Goal: Task Accomplishment & Management: Manage account settings

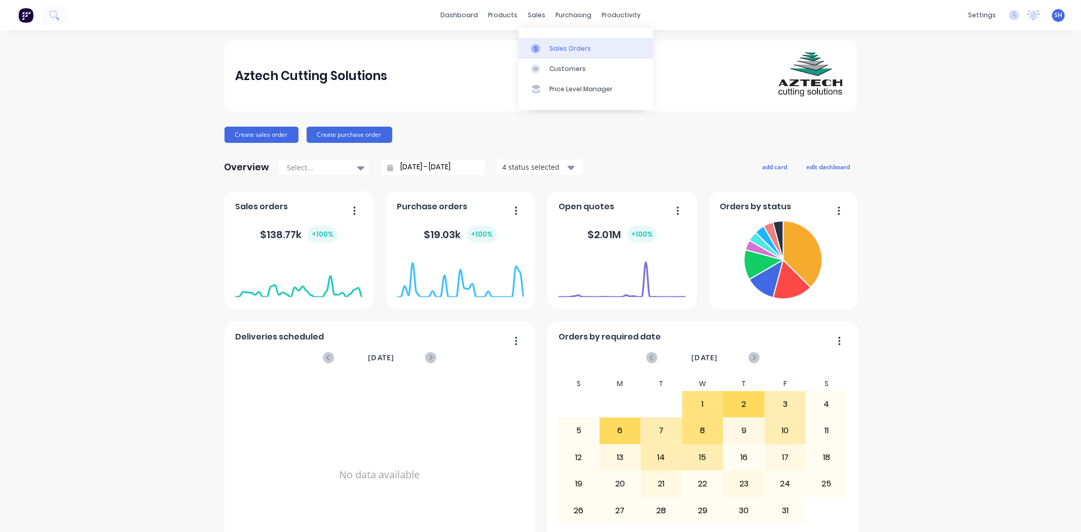
click at [550, 49] on div "Sales Orders" at bounding box center [571, 48] width 42 height 9
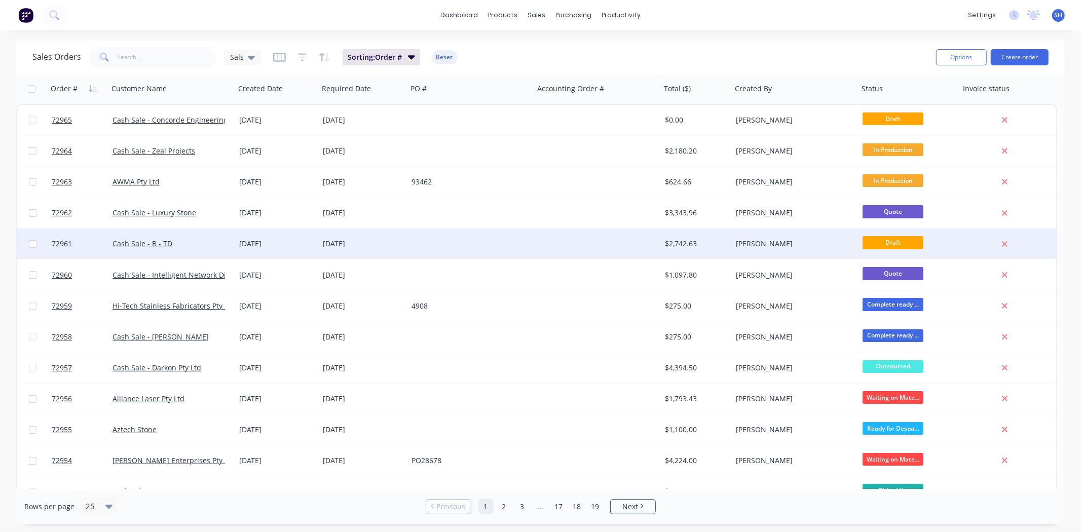
click at [427, 243] on div at bounding box center [471, 244] width 127 height 30
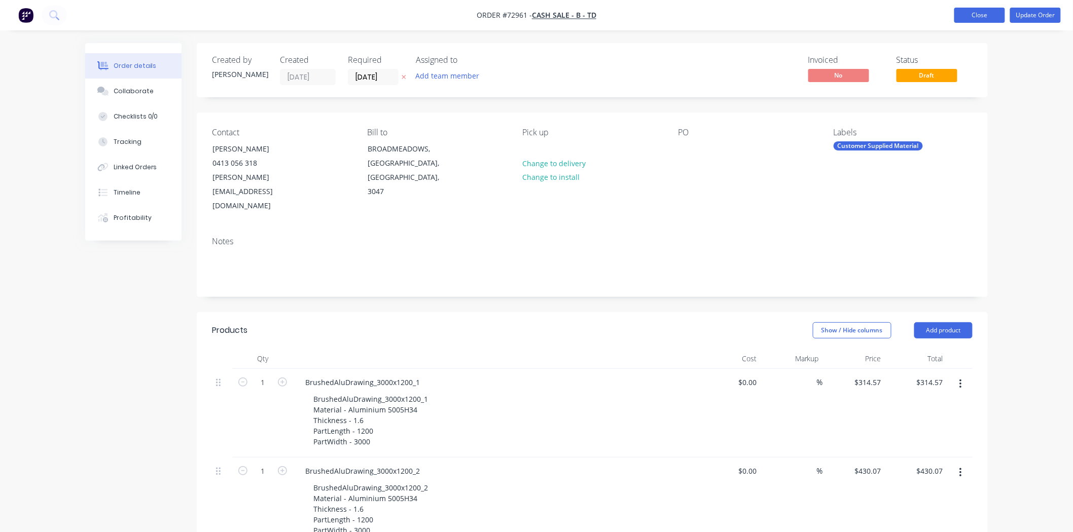
click at [966, 17] on button "Close" at bounding box center [979, 15] width 51 height 15
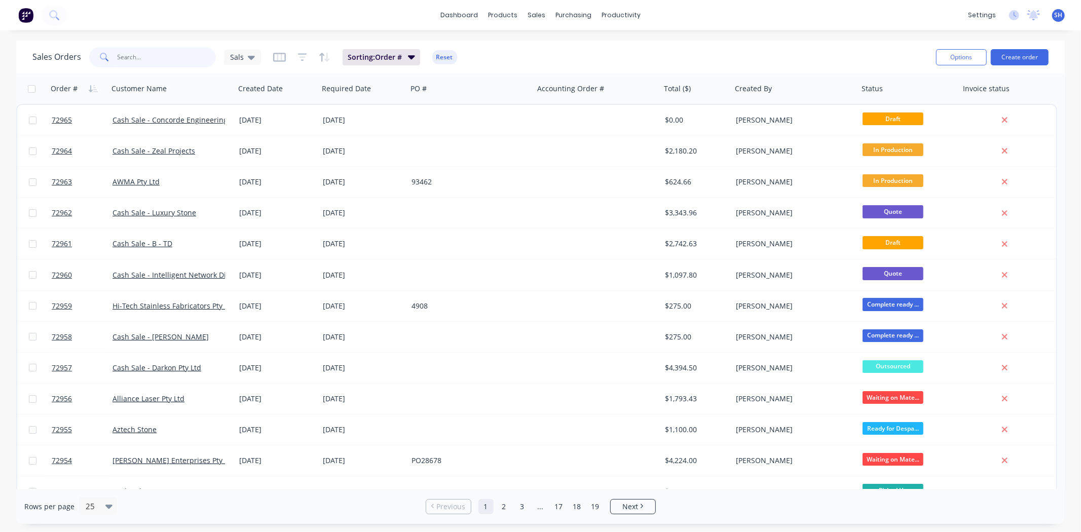
click at [153, 59] on input "text" at bounding box center [167, 57] width 99 height 20
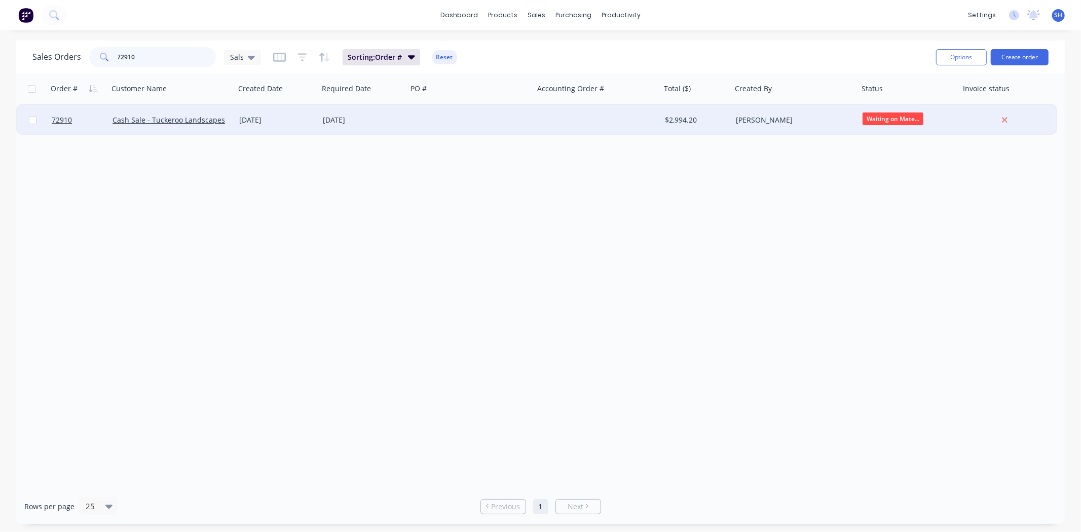
type input "72910"
click at [389, 123] on div "[DATE]" at bounding box center [363, 120] width 81 height 10
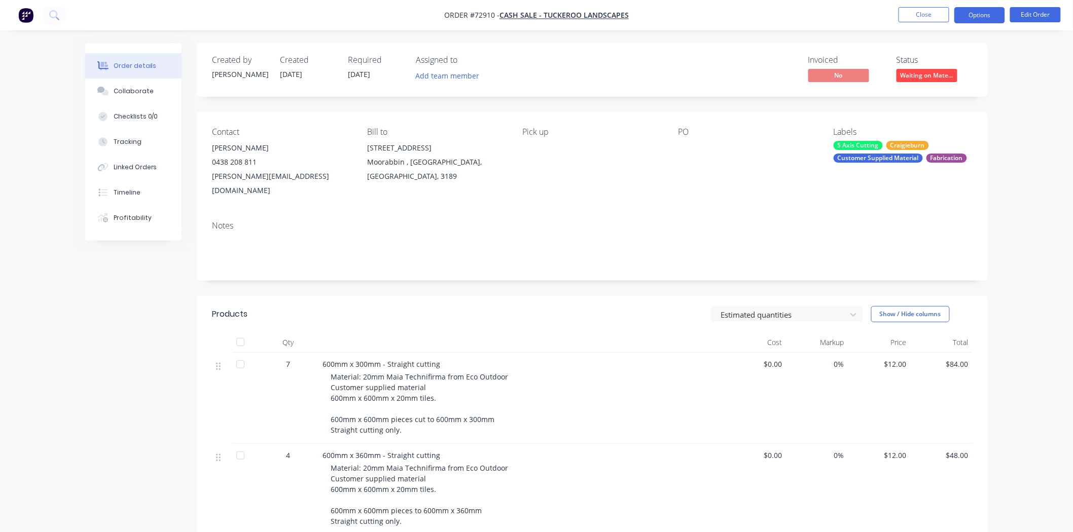
click at [976, 17] on button "Options" at bounding box center [979, 15] width 51 height 16
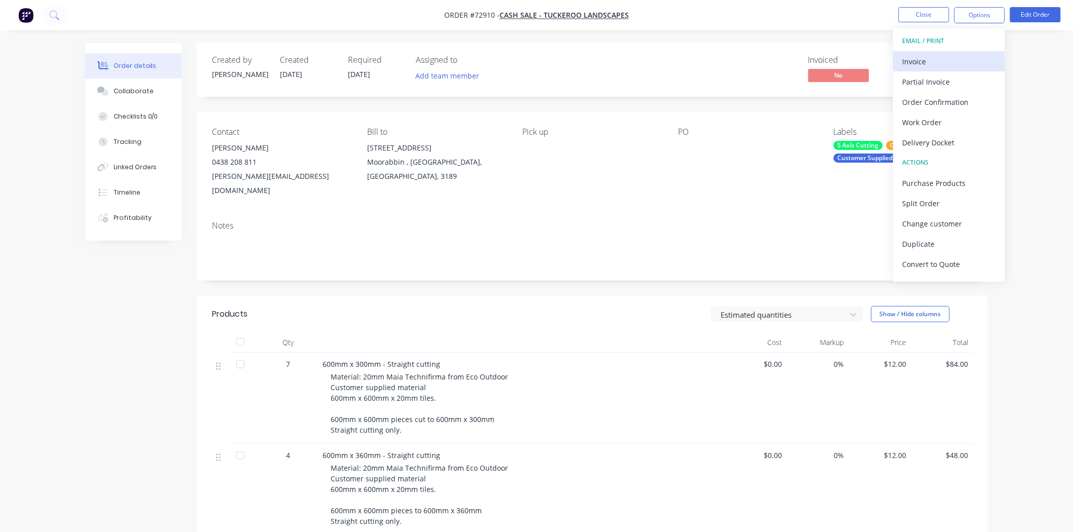
click at [954, 56] on div "Invoice" at bounding box center [949, 61] width 93 height 15
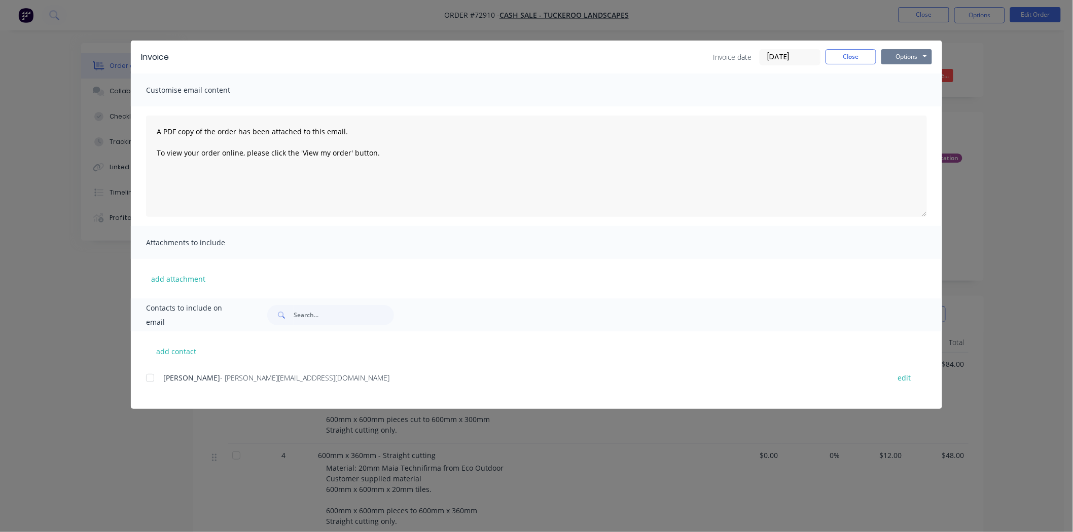
click at [918, 58] on button "Options" at bounding box center [906, 56] width 51 height 15
click at [913, 91] on button "Print" at bounding box center [913, 91] width 65 height 17
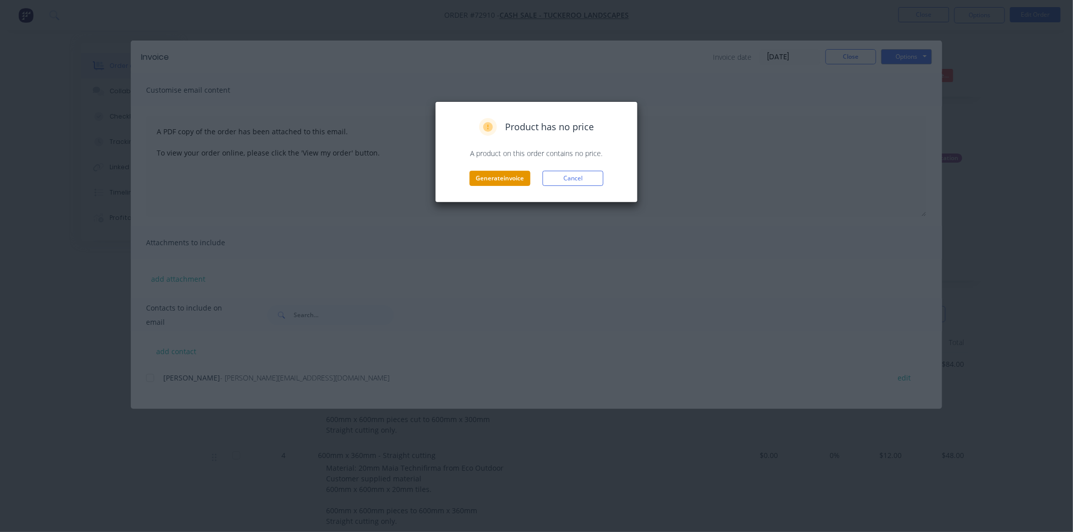
click at [498, 179] on button "Generate invoice" at bounding box center [500, 178] width 61 height 15
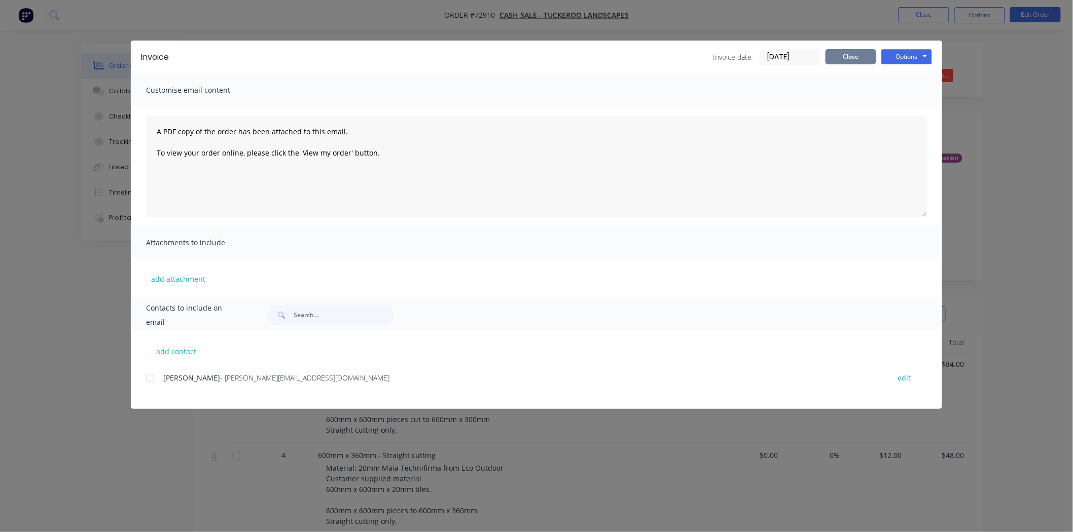
click at [834, 55] on button "Close" at bounding box center [850, 56] width 51 height 15
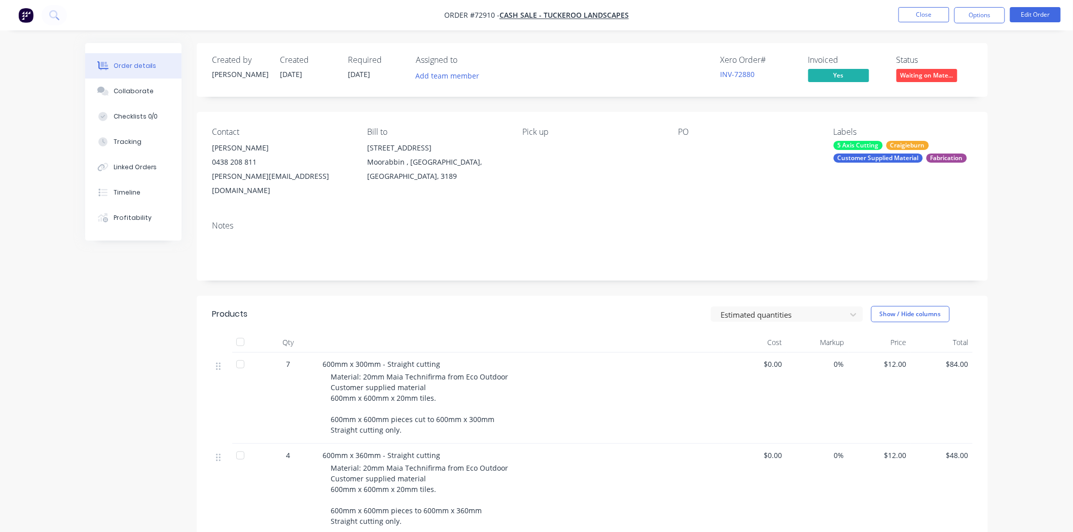
drag, startPoint x: 266, startPoint y: 148, endPoint x: 210, endPoint y: 153, distance: 56.0
click at [210, 153] on div "Contact [PERSON_NAME] 0438 208 811 [EMAIL_ADDRESS][DOMAIN_NAME] [PERSON_NAME] t…" at bounding box center [592, 162] width 791 height 101
copy div "[PERSON_NAME]"
drag, startPoint x: 324, startPoint y: 177, endPoint x: 207, endPoint y: 185, distance: 117.9
click at [207, 185] on div "Contact [PERSON_NAME] 0438 208 811 [EMAIL_ADDRESS][DOMAIN_NAME] [PERSON_NAME] t…" at bounding box center [592, 162] width 791 height 101
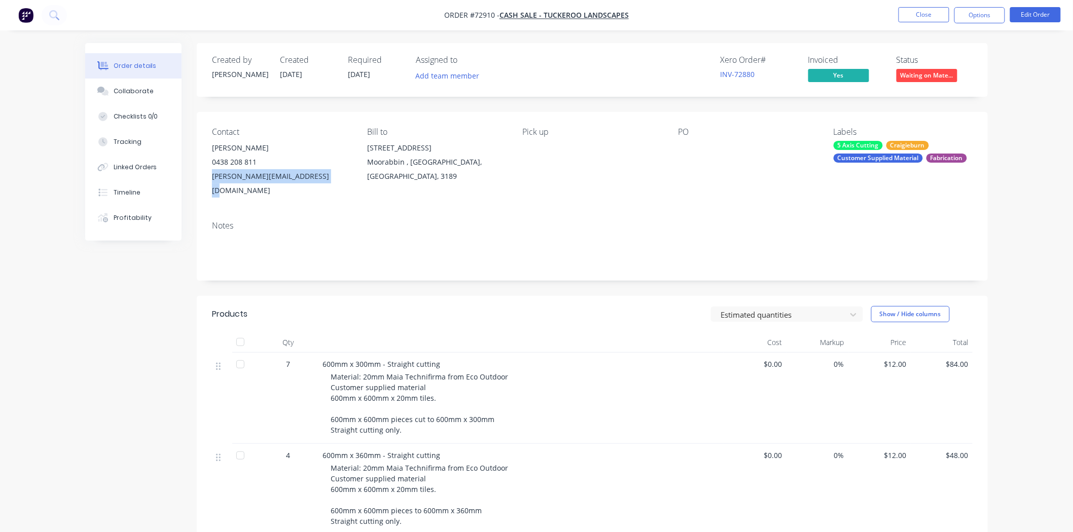
copy div "[PERSON_NAME][EMAIL_ADDRESS][DOMAIN_NAME]"
drag, startPoint x: 256, startPoint y: 162, endPoint x: 212, endPoint y: 166, distance: 44.3
click at [212, 166] on div "0438 208 811" at bounding box center [281, 162] width 139 height 14
copy div "0438 208 811"
click at [909, 18] on button "Close" at bounding box center [923, 14] width 51 height 15
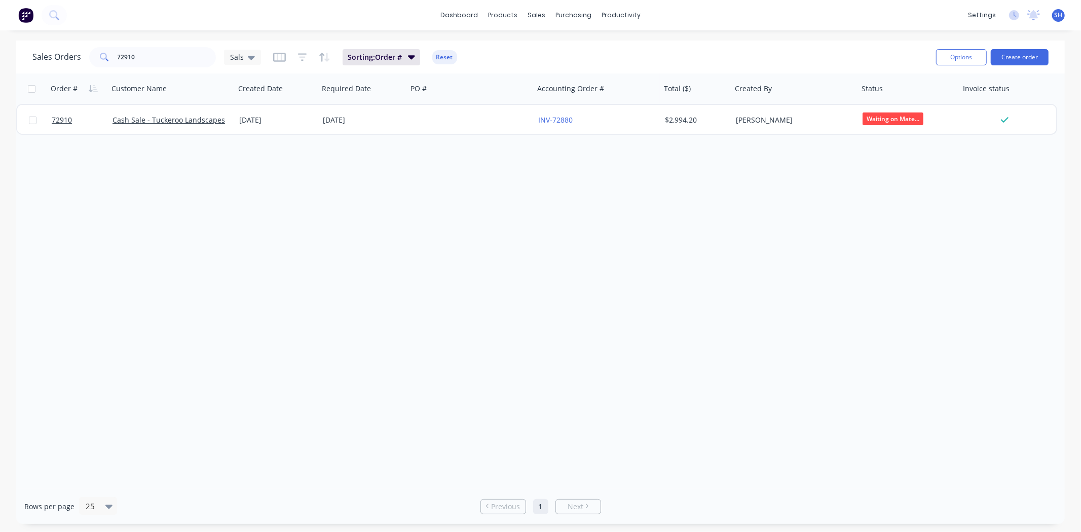
drag, startPoint x: 149, startPoint y: 70, endPoint x: 145, endPoint y: 64, distance: 6.9
click at [146, 69] on div "Sales Orders 72910 Sals Sorting: Order # Reset Options Create order" at bounding box center [540, 57] width 1049 height 33
click at [113, 60] on span at bounding box center [103, 57] width 28 height 20
drag, startPoint x: 148, startPoint y: 54, endPoint x: 114, endPoint y: 56, distance: 34.1
click at [114, 56] on div "72910" at bounding box center [152, 57] width 127 height 20
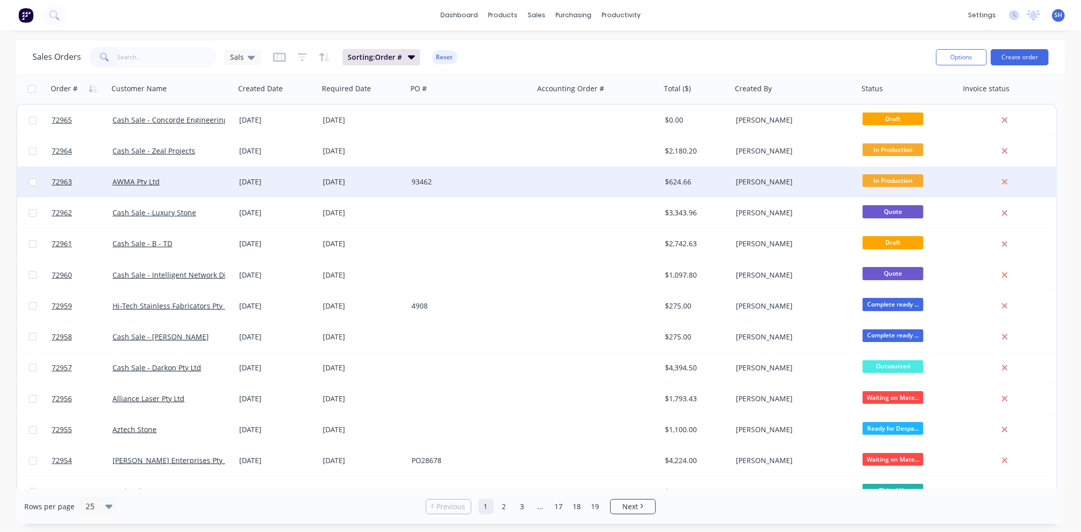
click at [447, 193] on div "93462" at bounding box center [471, 182] width 127 height 30
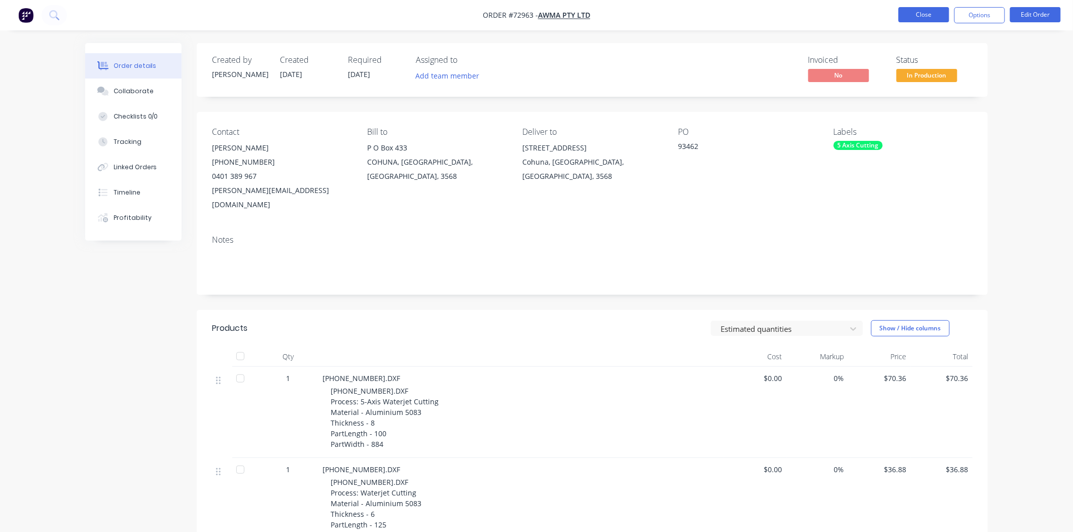
click at [931, 18] on button "Close" at bounding box center [923, 14] width 51 height 15
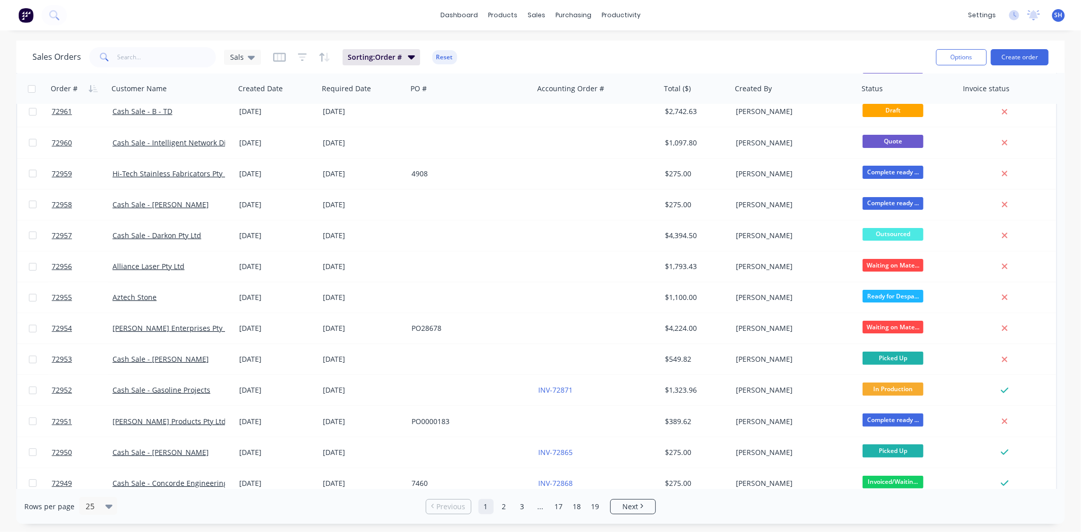
scroll to position [169, 0]
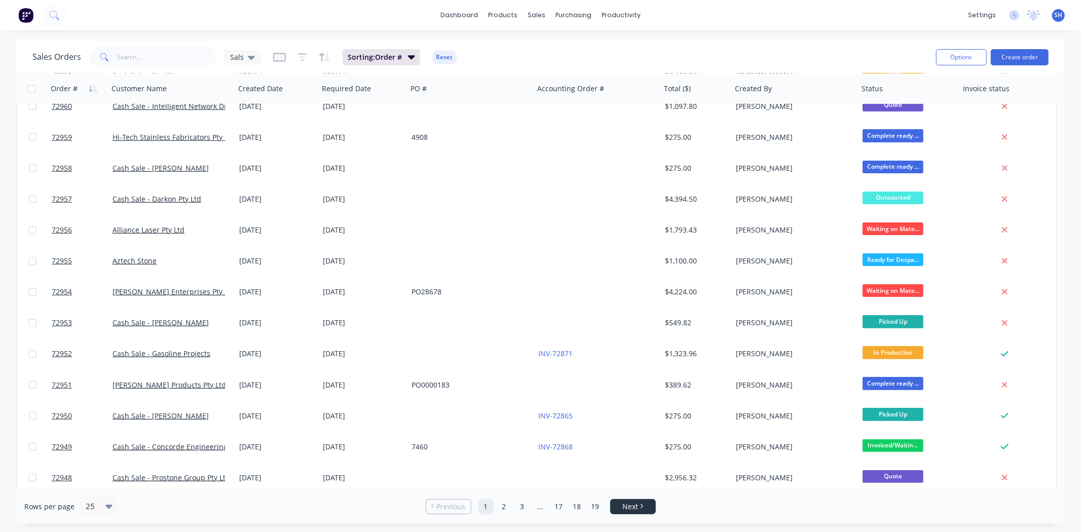
drag, startPoint x: 623, startPoint y: 507, endPoint x: 621, endPoint y: 501, distance: 6.4
click at [624, 507] on span "Next" at bounding box center [631, 507] width 16 height 10
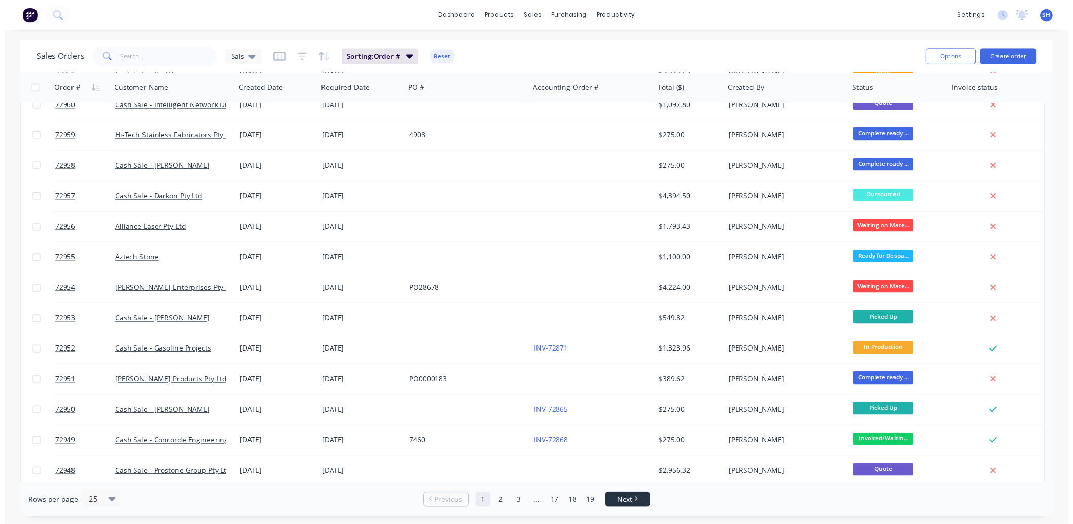
scroll to position [0, 0]
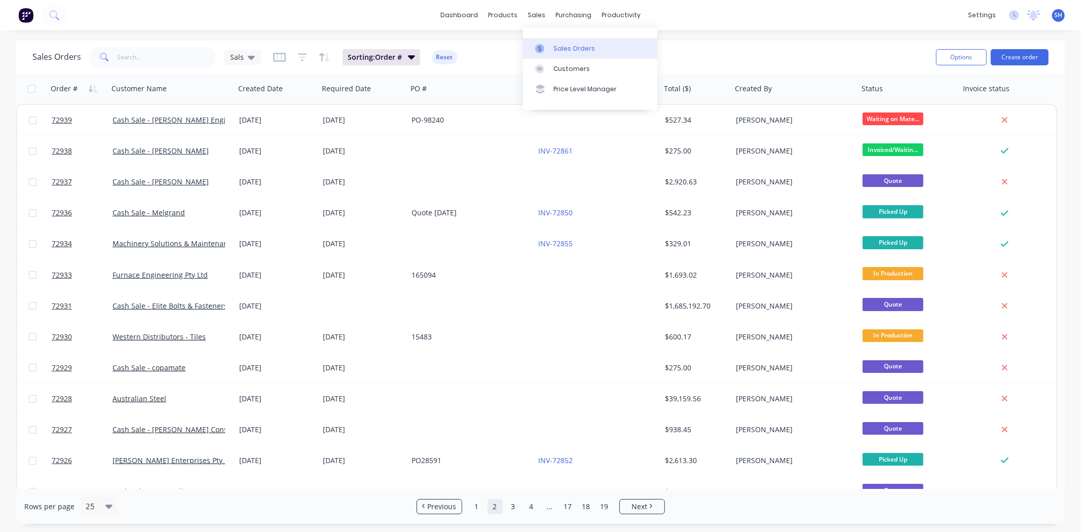
click at [558, 46] on div "Sales Orders" at bounding box center [575, 48] width 42 height 9
click at [457, 16] on link "dashboard" at bounding box center [460, 15] width 48 height 15
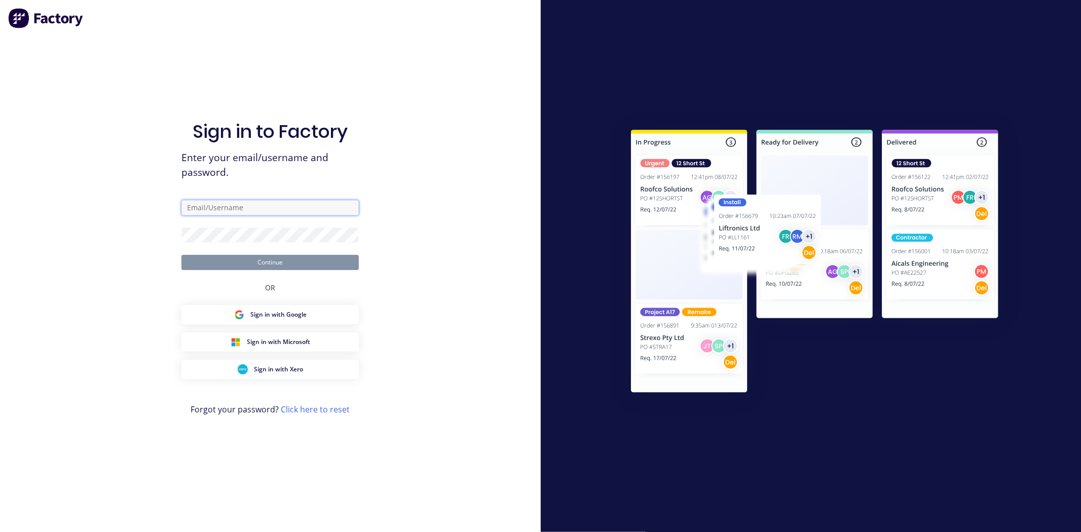
click at [251, 204] on input "text" at bounding box center [270, 207] width 177 height 15
type input "[EMAIL_ADDRESS][DOMAIN_NAME]"
click at [182, 255] on button "Continue" at bounding box center [270, 262] width 177 height 15
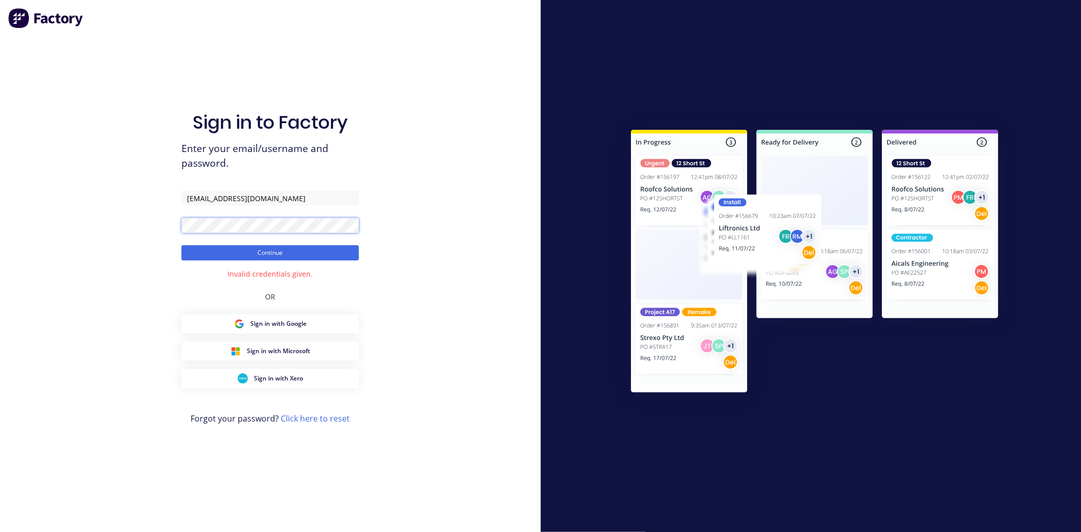
click at [169, 226] on div "Sign in to Factory Enter your email/username and password. [EMAIL_ADDRESS][DOMA…" at bounding box center [270, 266] width 541 height 532
click at [182, 245] on button "Continue" at bounding box center [270, 252] width 177 height 15
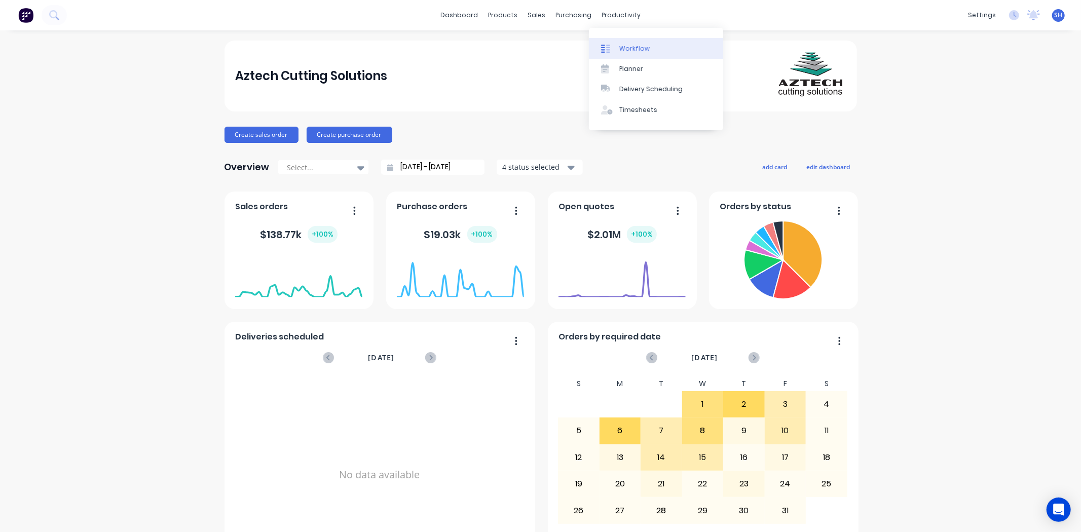
click at [646, 49] on div "Workflow" at bounding box center [635, 48] width 30 height 9
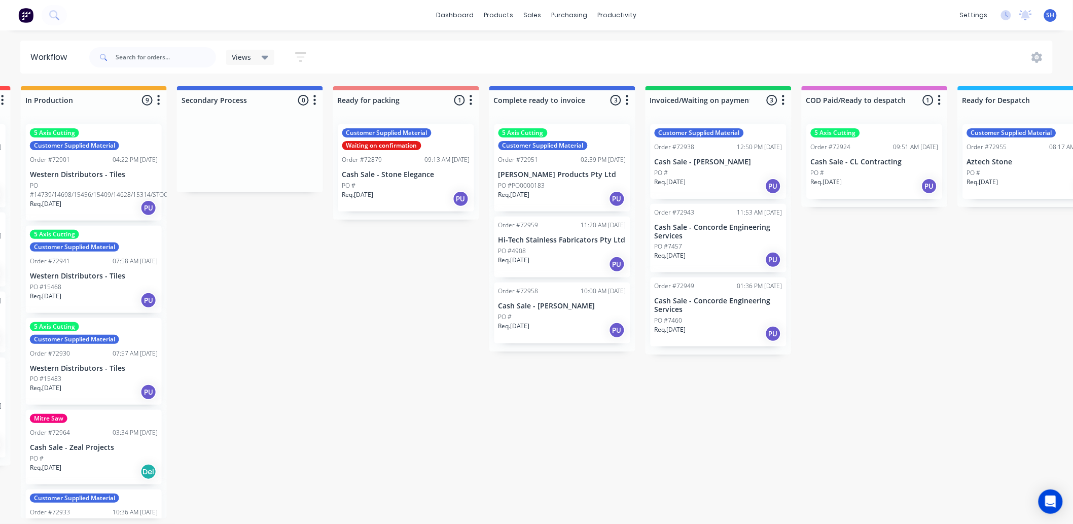
scroll to position [0, 480]
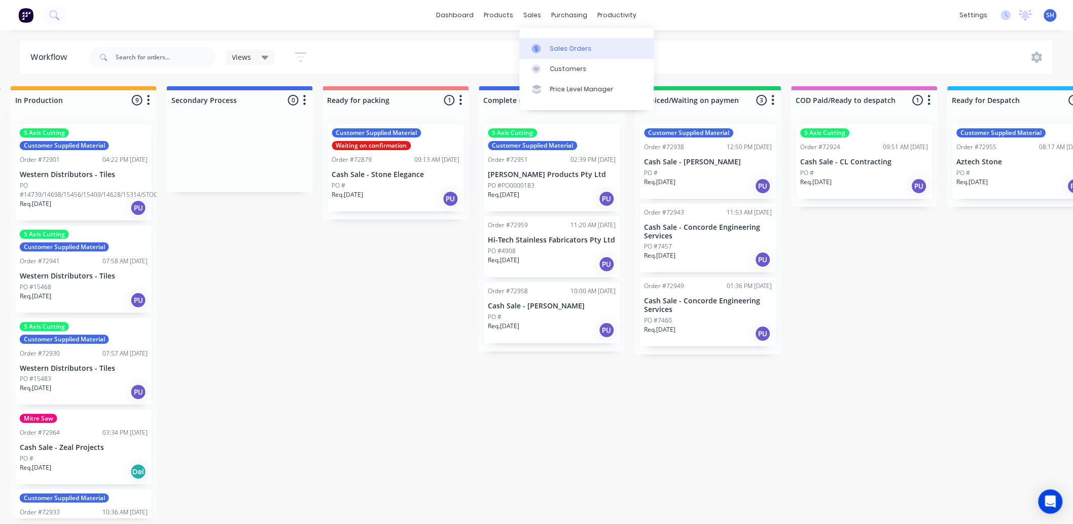
click at [557, 45] on div "Sales Orders" at bounding box center [571, 48] width 42 height 9
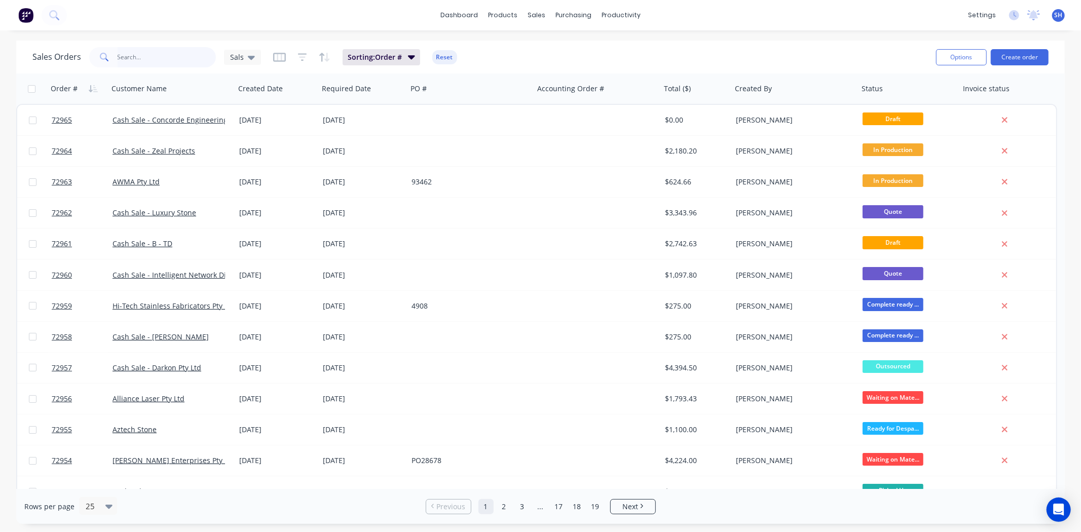
click at [144, 52] on input "text" at bounding box center [167, 57] width 99 height 20
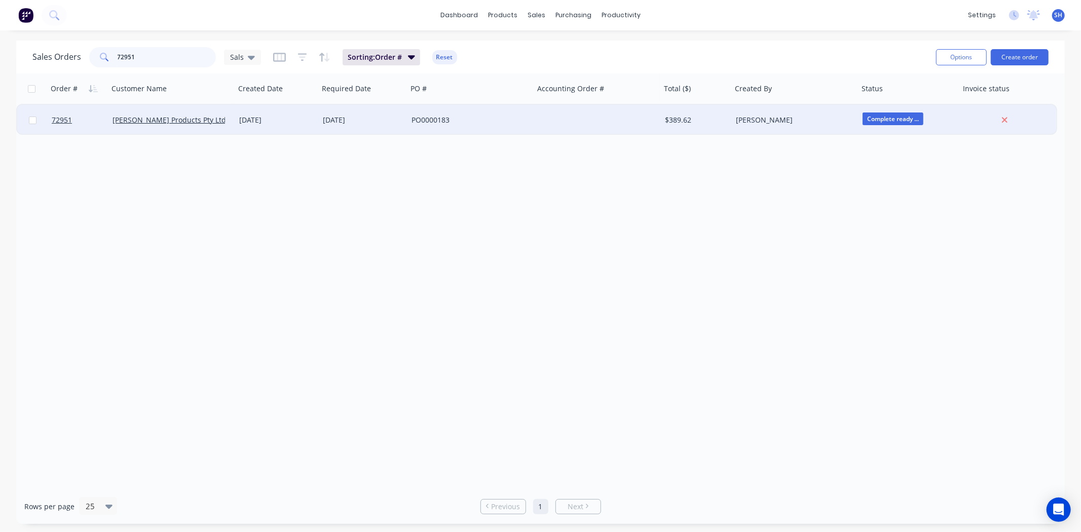
type input "72951"
click at [379, 129] on div "[DATE]" at bounding box center [363, 120] width 89 height 30
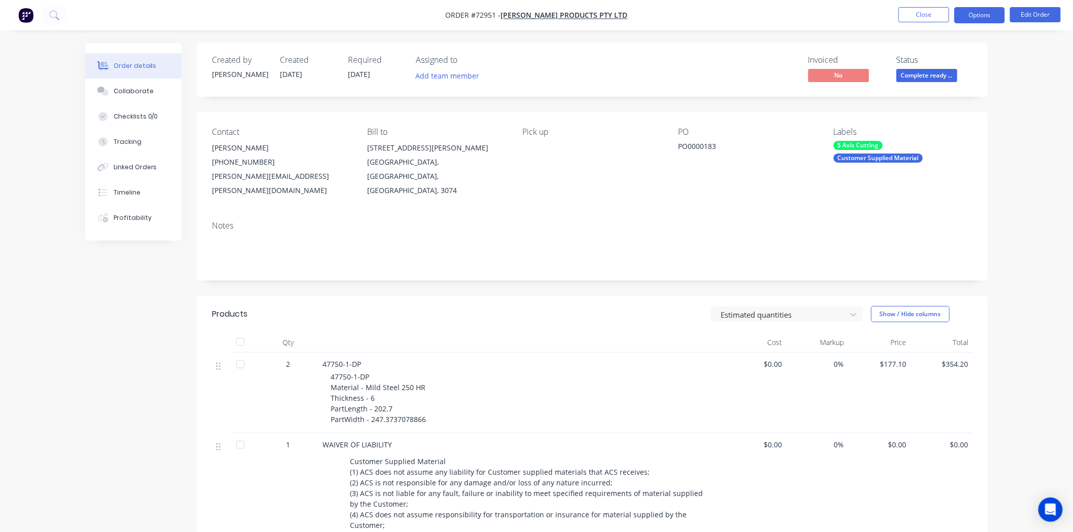
click at [968, 22] on button "Options" at bounding box center [979, 15] width 51 height 16
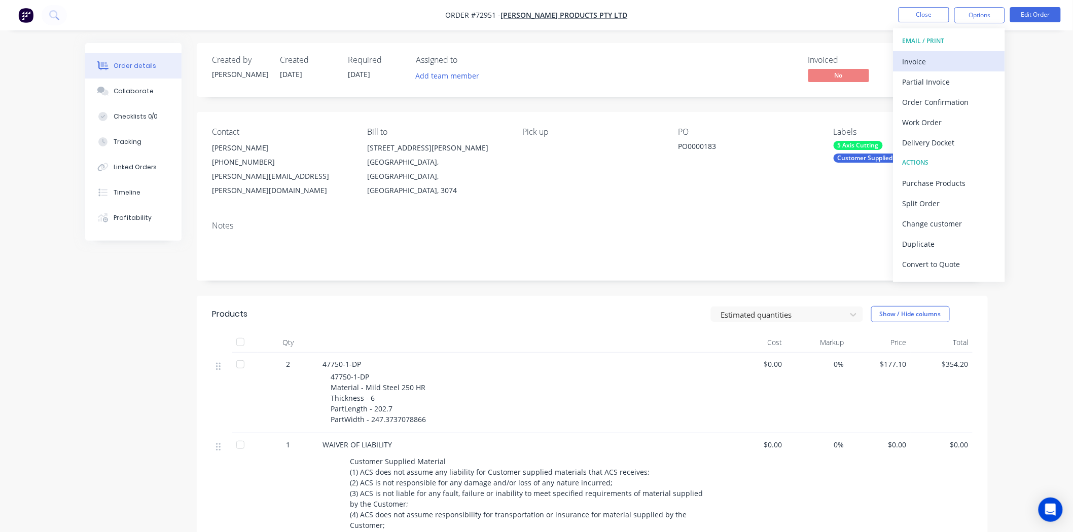
click at [947, 65] on div "Invoice" at bounding box center [949, 61] width 93 height 15
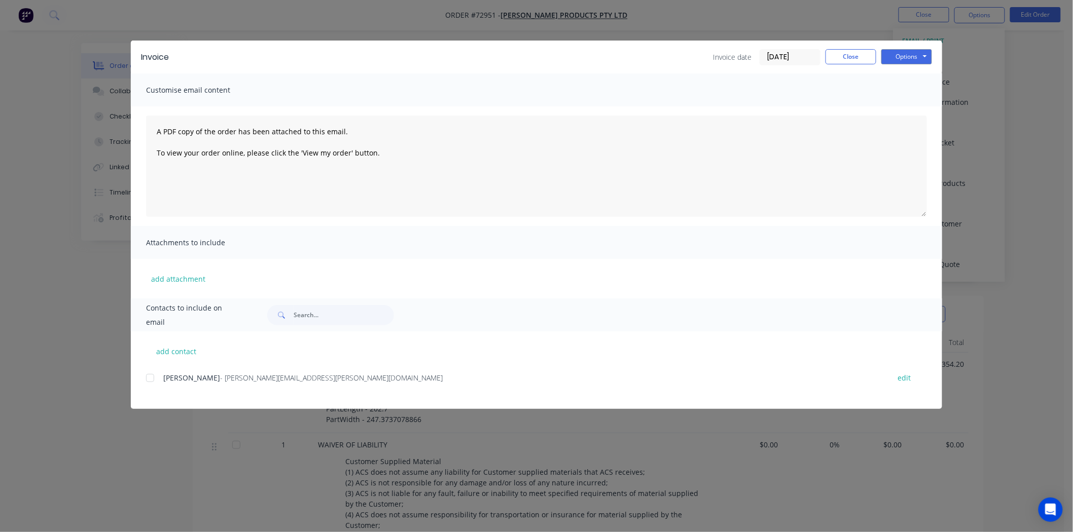
click at [906, 64] on div "Options Preview Print Email" at bounding box center [906, 57] width 51 height 16
click at [904, 60] on button "Options" at bounding box center [906, 56] width 51 height 15
click at [914, 91] on button "Print" at bounding box center [913, 91] width 65 height 17
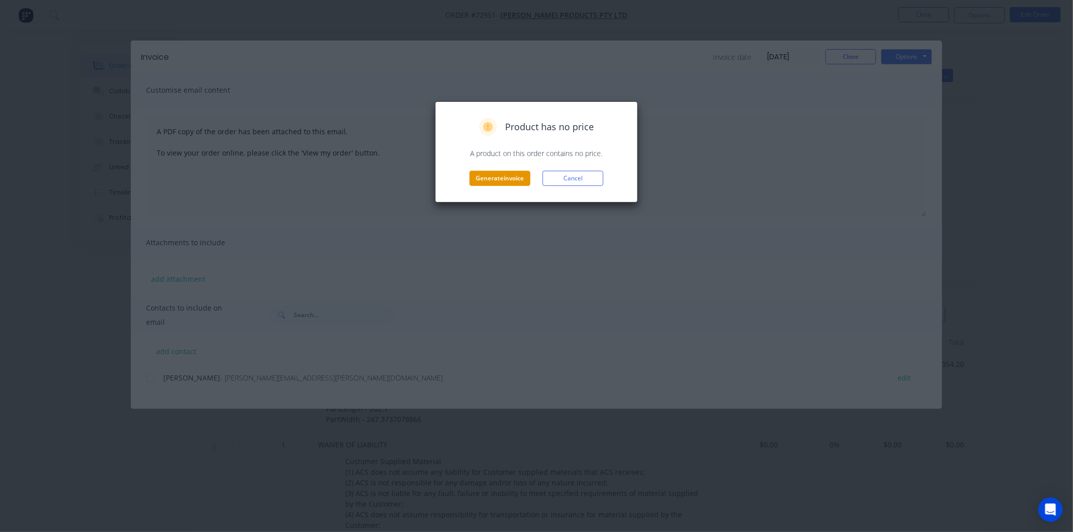
click at [518, 179] on button "Generate invoice" at bounding box center [500, 178] width 61 height 15
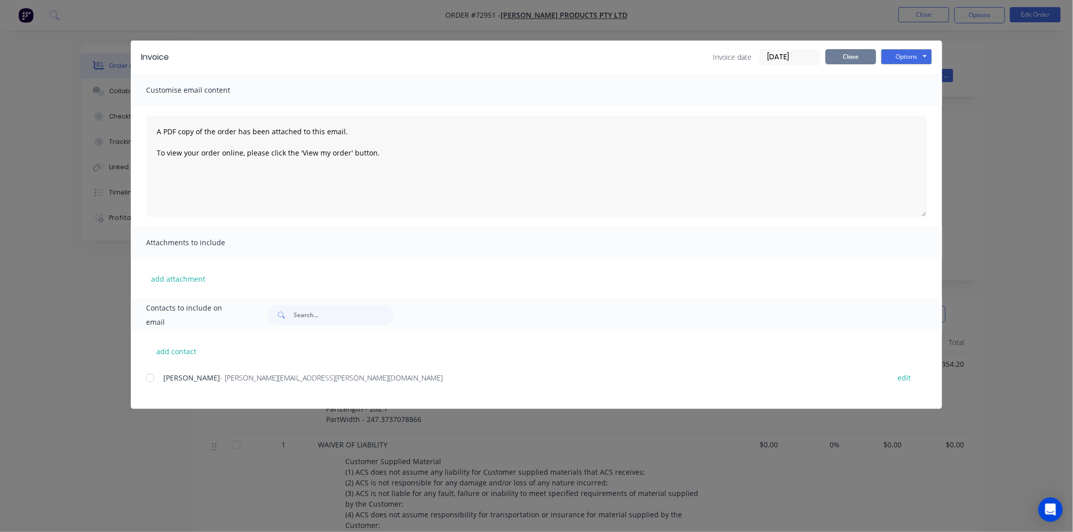
click at [845, 57] on button "Close" at bounding box center [850, 56] width 51 height 15
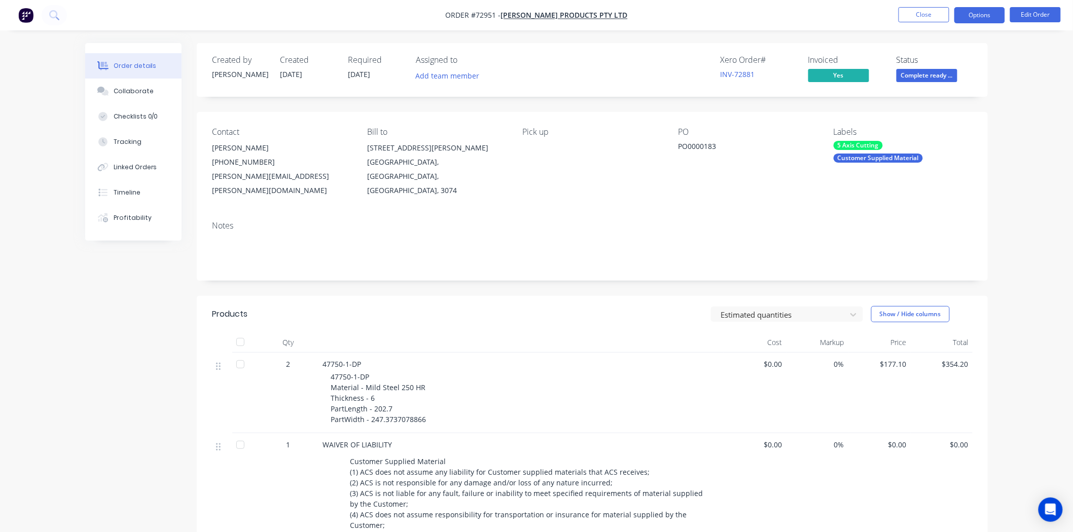
click at [963, 20] on button "Options" at bounding box center [979, 15] width 51 height 16
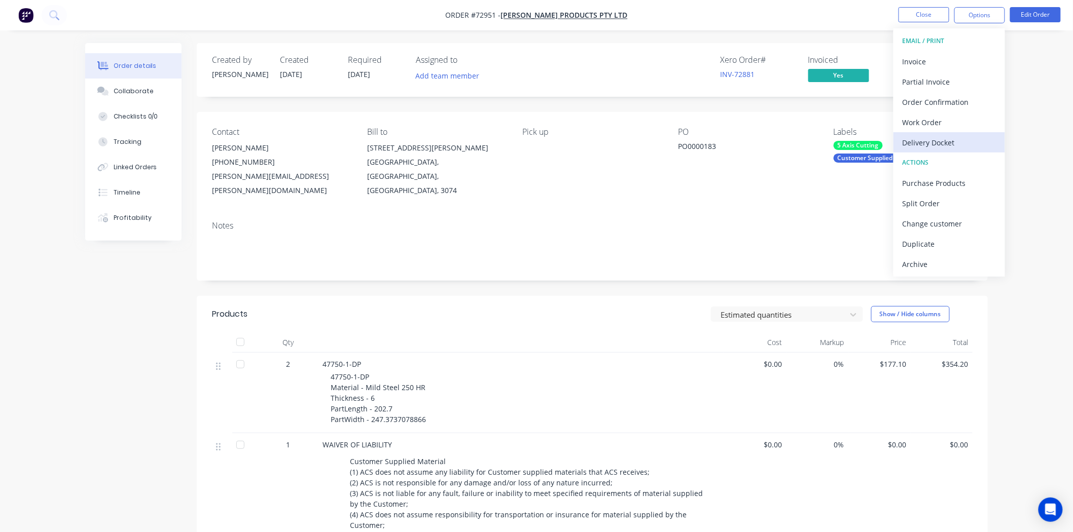
click at [935, 144] on div "Delivery Docket" at bounding box center [949, 142] width 93 height 15
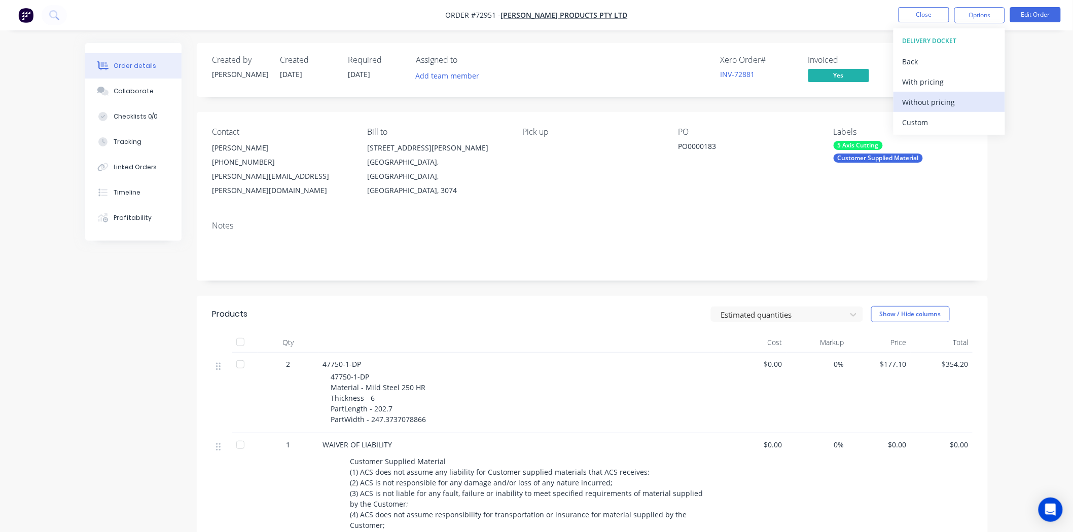
click at [928, 99] on div "Without pricing" at bounding box center [949, 102] width 93 height 15
click at [906, 14] on button "Close" at bounding box center [923, 14] width 51 height 15
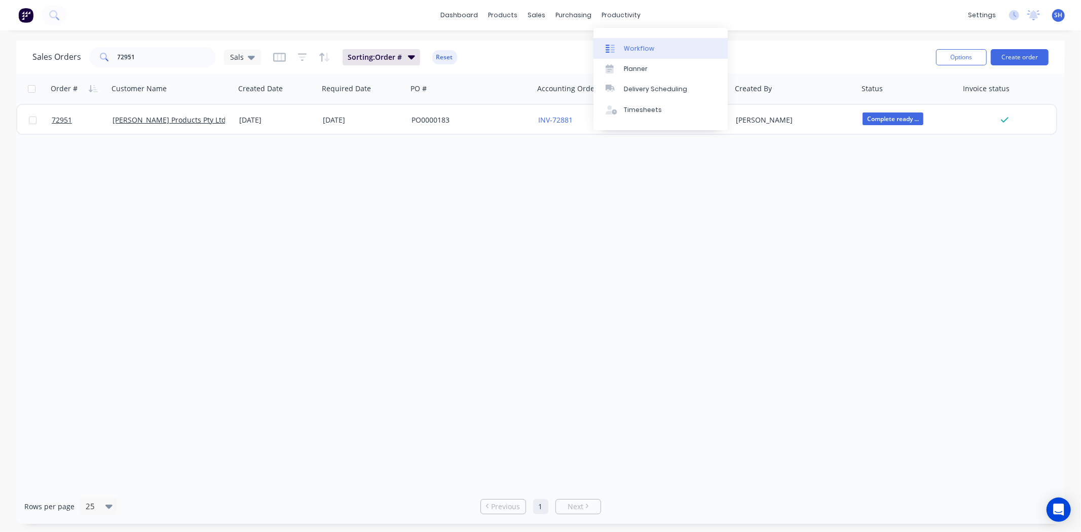
click at [636, 47] on div "Workflow" at bounding box center [639, 48] width 30 height 9
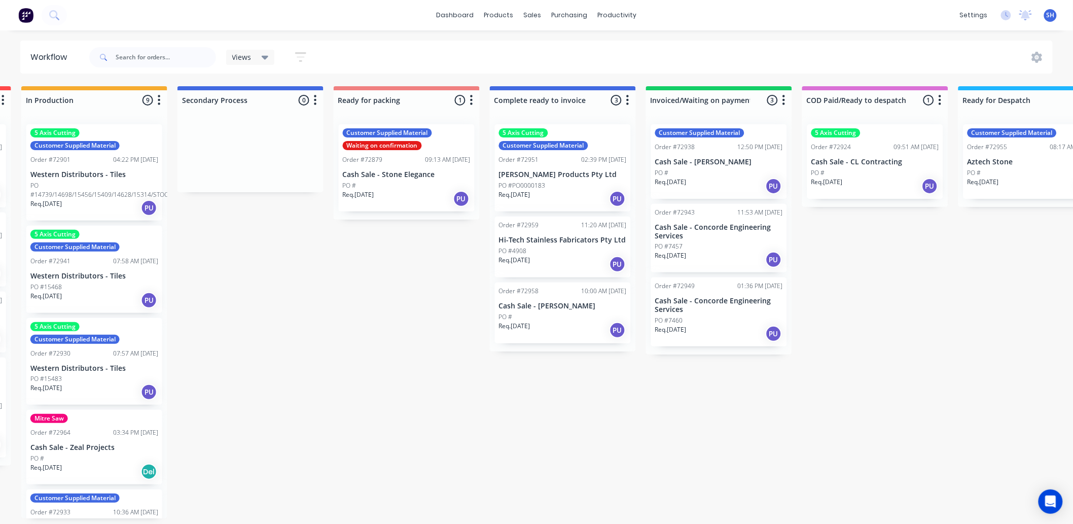
scroll to position [0, 501]
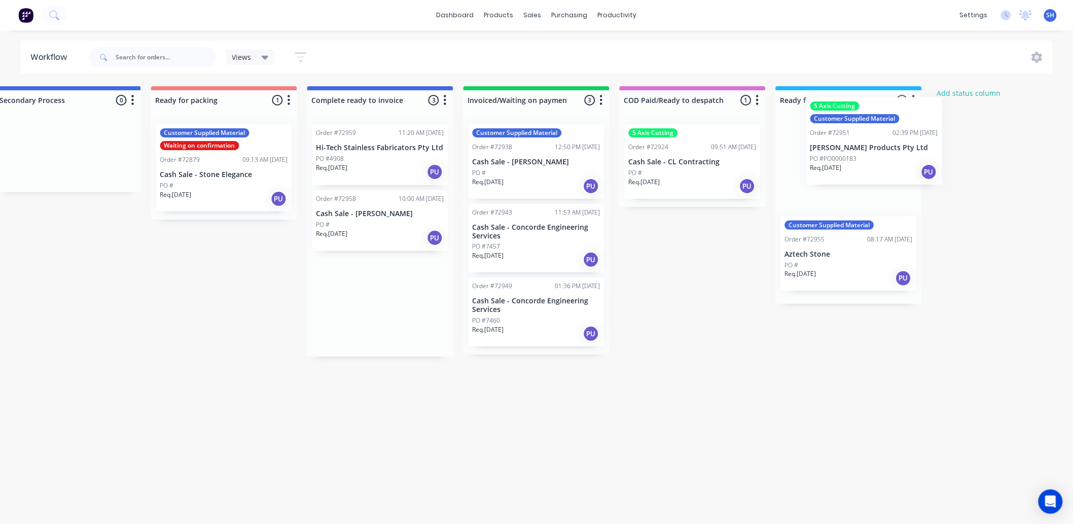
drag, startPoint x: 510, startPoint y: 190, endPoint x: 850, endPoint y: 164, distance: 341.2
click at [850, 164] on div "Submitted 1 Status colour #273444 hex #273444 Save Cancel Summaries Total order…" at bounding box center [260, 302] width 1838 height 432
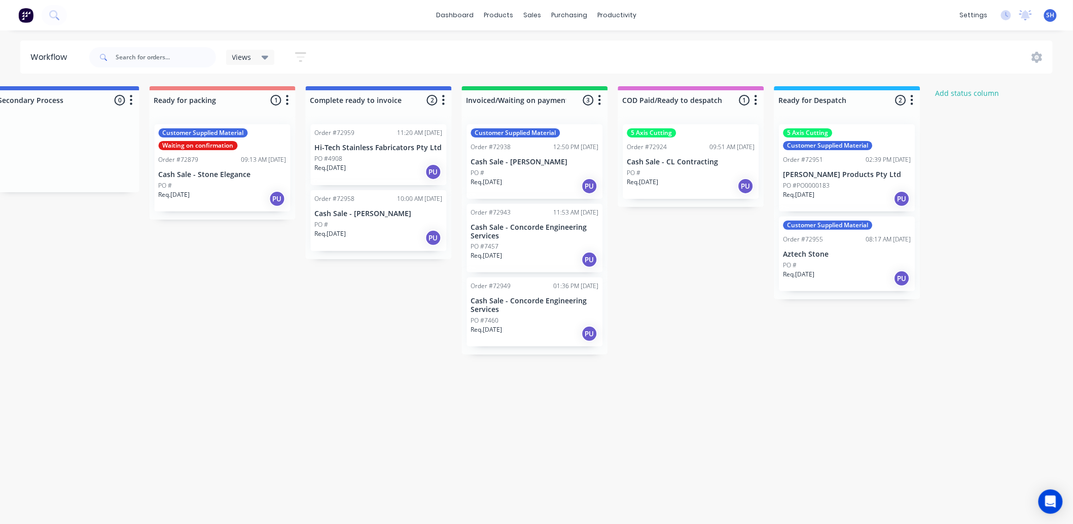
click at [372, 239] on div "Req. [DATE] PU" at bounding box center [379, 237] width 128 height 17
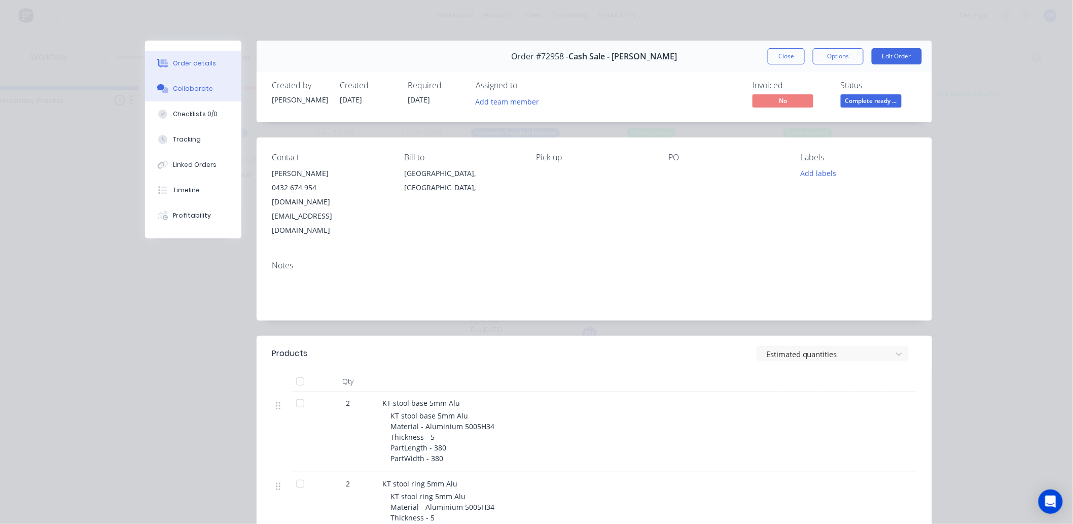
click at [181, 92] on div "Collaborate" at bounding box center [193, 88] width 40 height 9
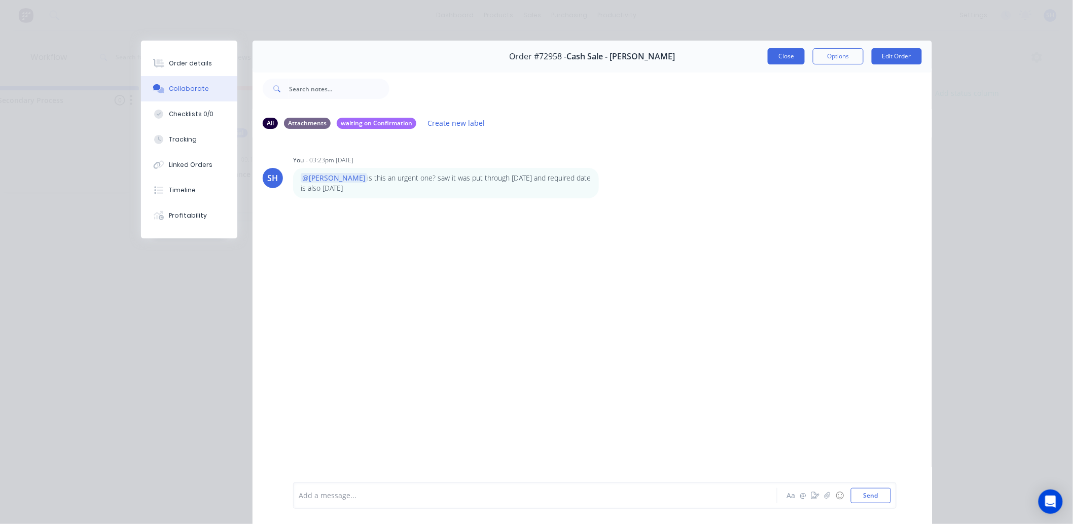
click at [769, 61] on button "Close" at bounding box center [786, 56] width 37 height 16
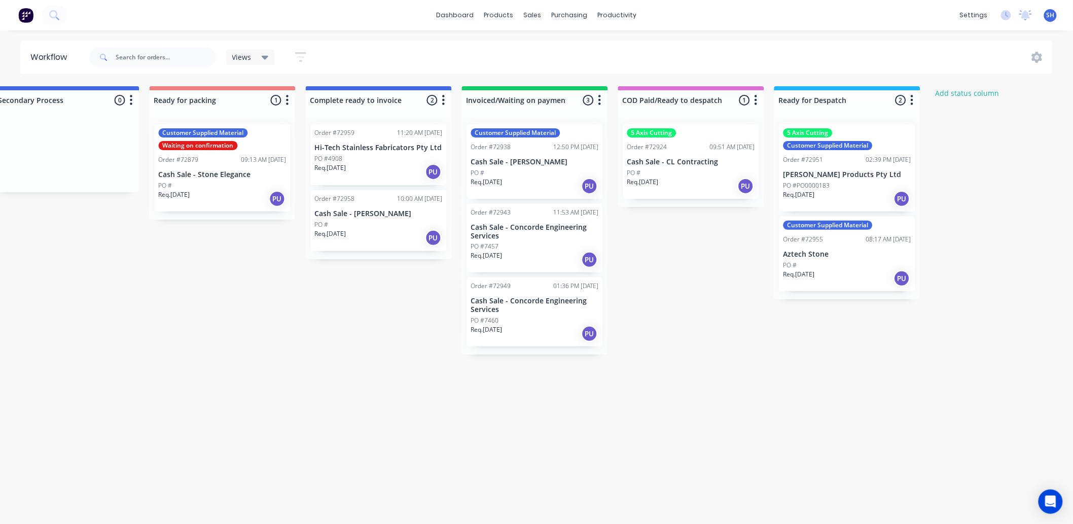
click at [370, 147] on p "Hi-Tech Stainless Fabricators Pty Ltd" at bounding box center [379, 147] width 128 height 9
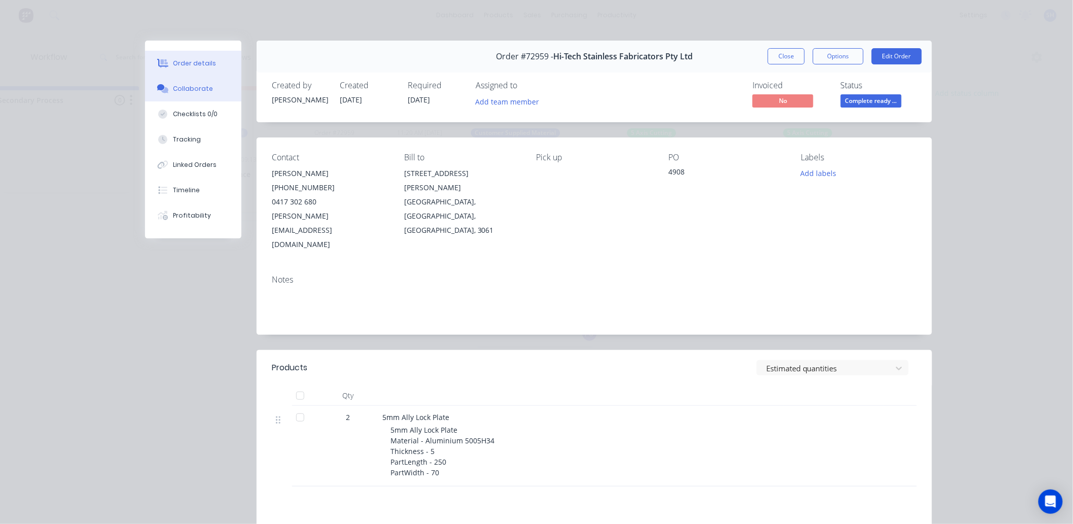
click at [186, 93] on div "Collaborate" at bounding box center [193, 88] width 40 height 9
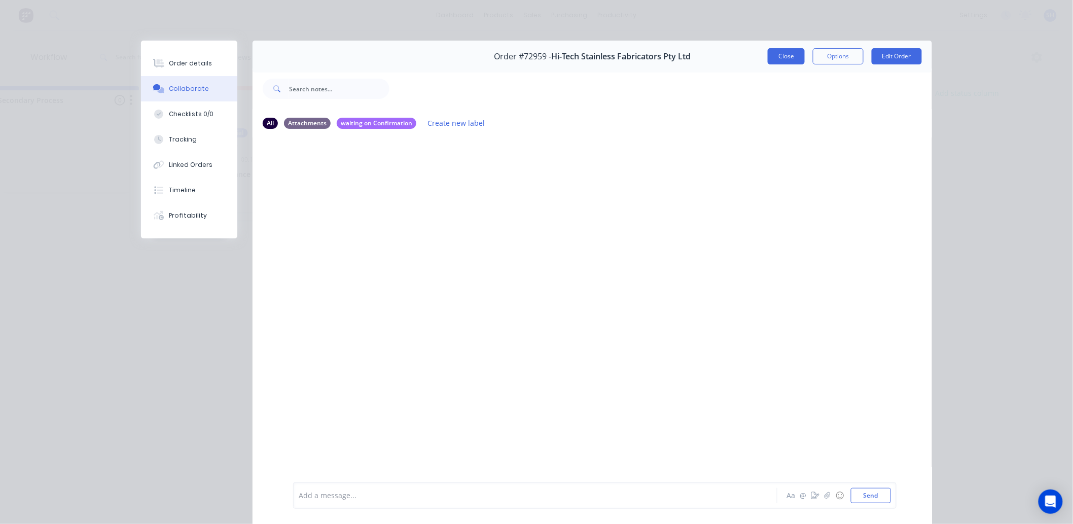
click at [783, 58] on button "Close" at bounding box center [786, 56] width 37 height 16
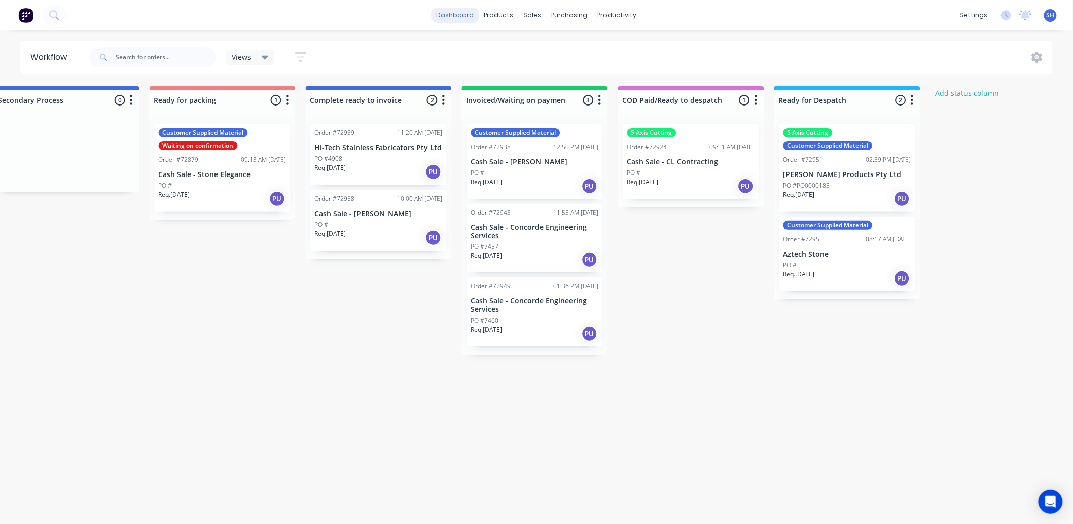
click at [448, 19] on link "dashboard" at bounding box center [455, 15] width 48 height 15
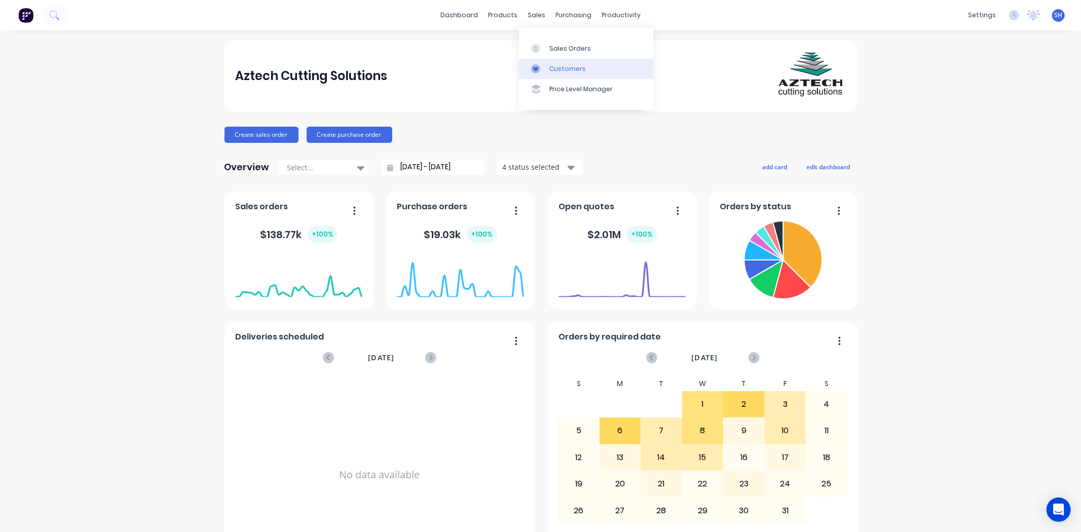
drag, startPoint x: 534, startPoint y: 15, endPoint x: 576, endPoint y: 64, distance: 64.7
click at [539, 22] on div "sales" at bounding box center [537, 15] width 28 height 15
click at [567, 51] on div "Sales Orders" at bounding box center [571, 48] width 42 height 9
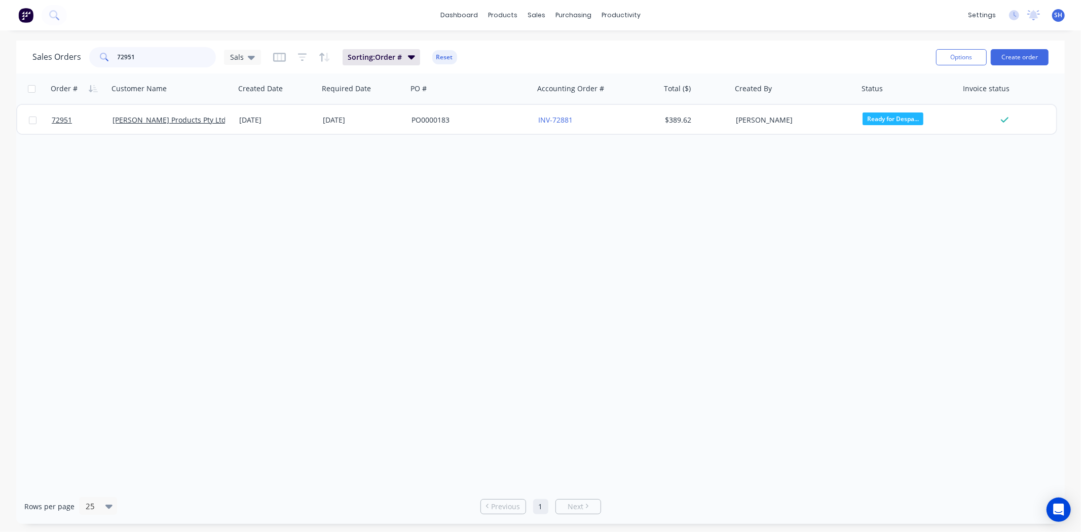
drag, startPoint x: 143, startPoint y: 57, endPoint x: 107, endPoint y: 61, distance: 36.8
click at [107, 61] on div "72951" at bounding box center [152, 57] width 127 height 20
type input "72961"
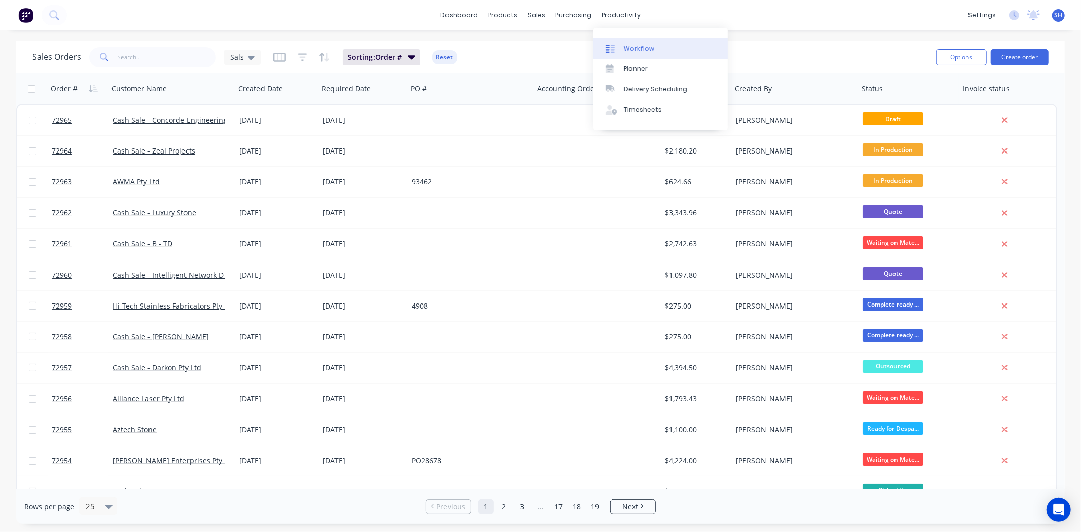
click at [638, 54] on link "Workflow" at bounding box center [661, 48] width 134 height 20
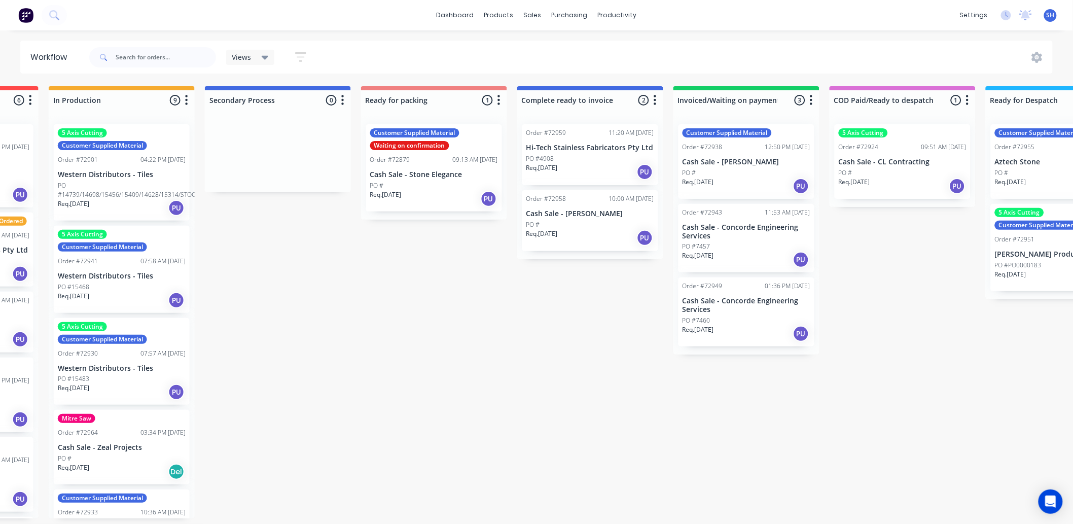
scroll to position [0, 478]
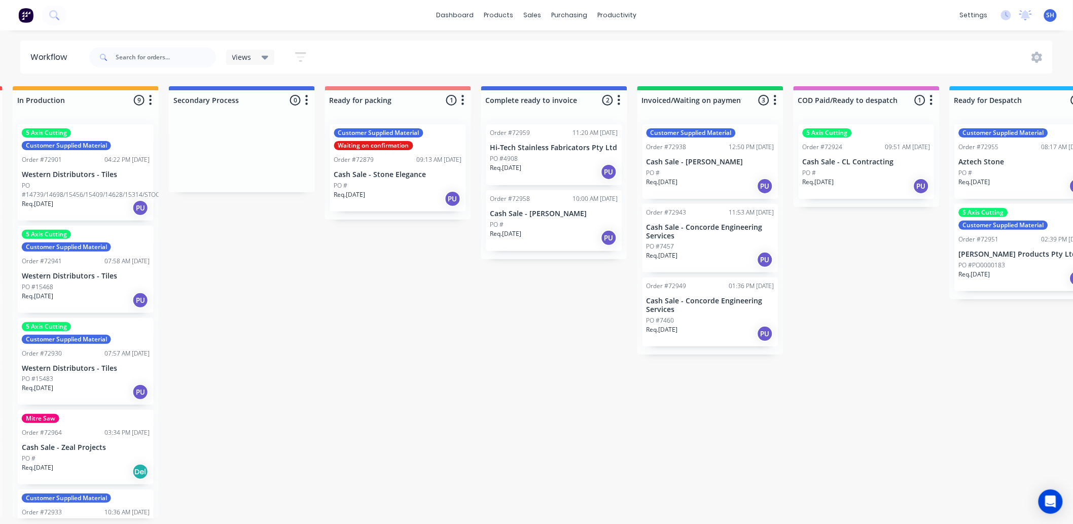
click at [704, 251] on div "Req. [DATE] PU" at bounding box center [710, 259] width 128 height 17
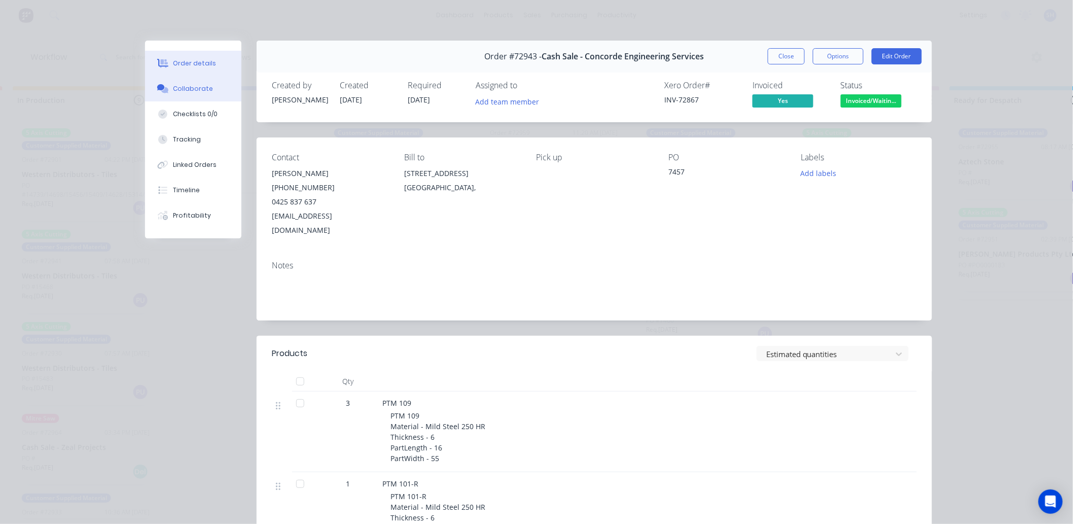
click at [175, 94] on button "Collaborate" at bounding box center [193, 88] width 96 height 25
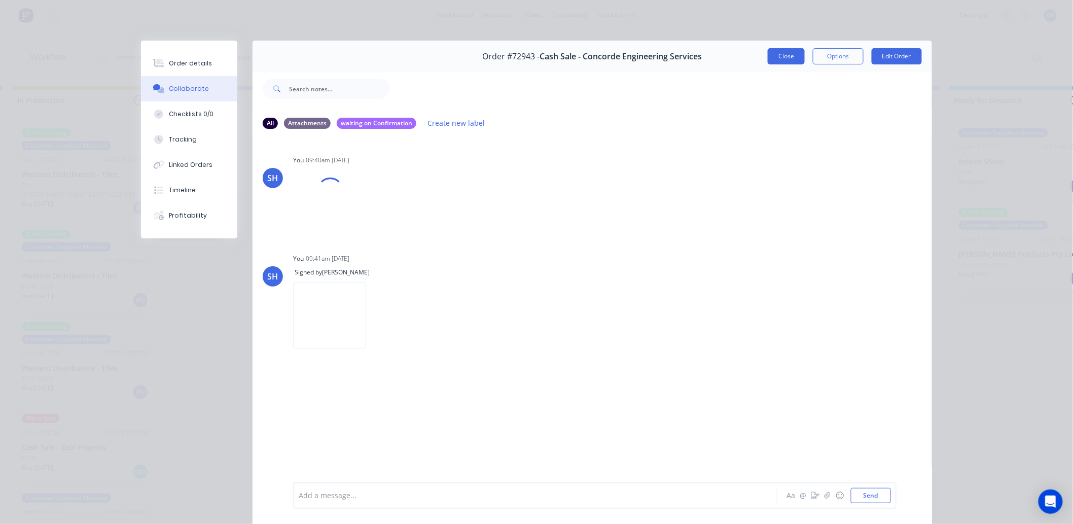
click at [773, 58] on button "Close" at bounding box center [786, 56] width 37 height 16
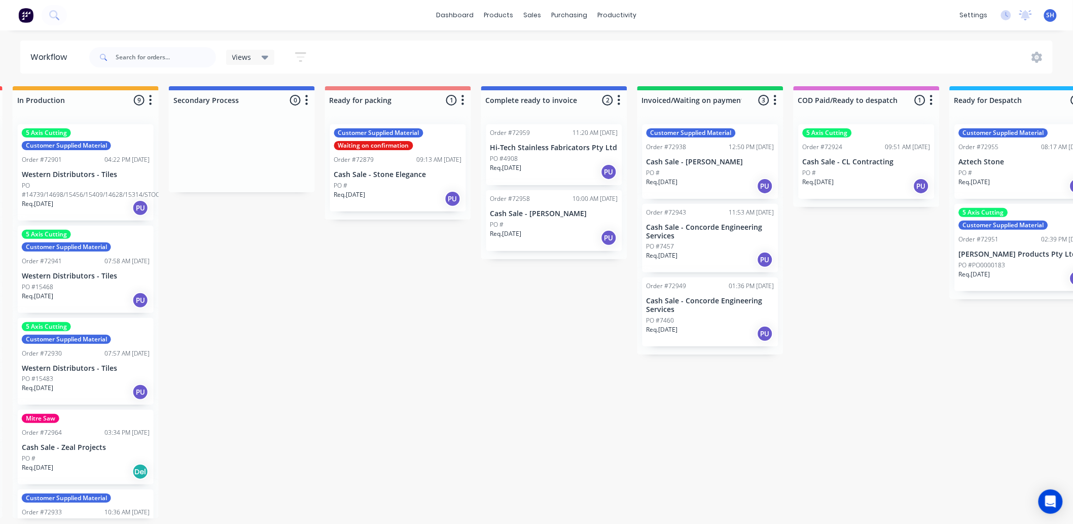
click at [704, 299] on p "Cash Sale - Concorde Engineering Services" at bounding box center [710, 305] width 128 height 17
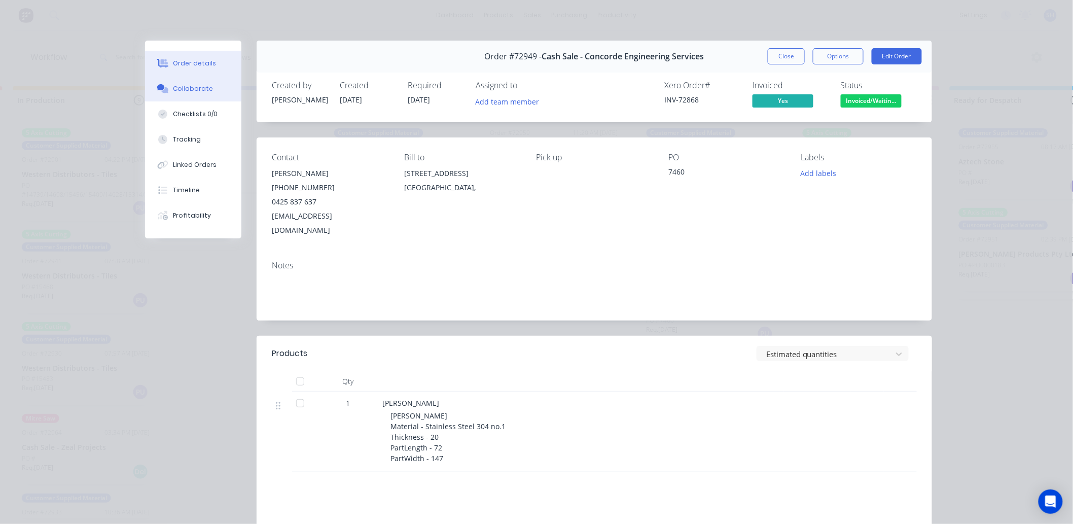
click at [196, 92] on div "Collaborate" at bounding box center [193, 88] width 40 height 9
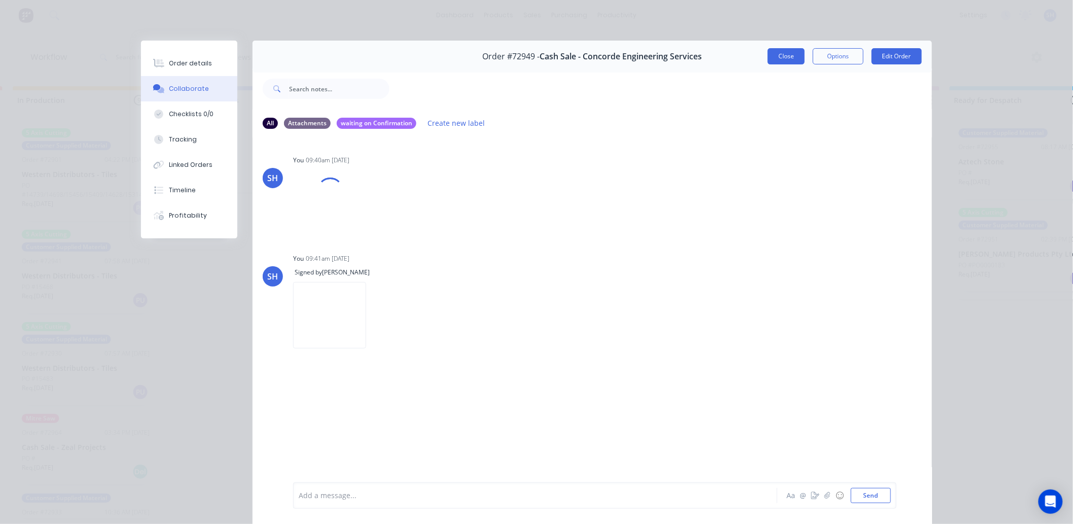
click at [786, 57] on button "Close" at bounding box center [786, 56] width 37 height 16
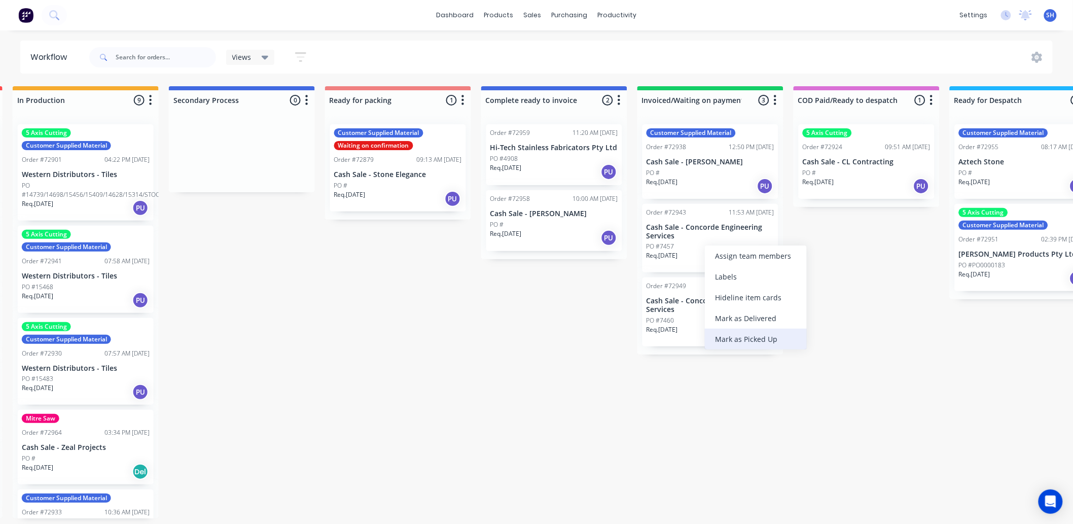
click at [733, 332] on div "Mark as Picked Up" at bounding box center [756, 339] width 102 height 21
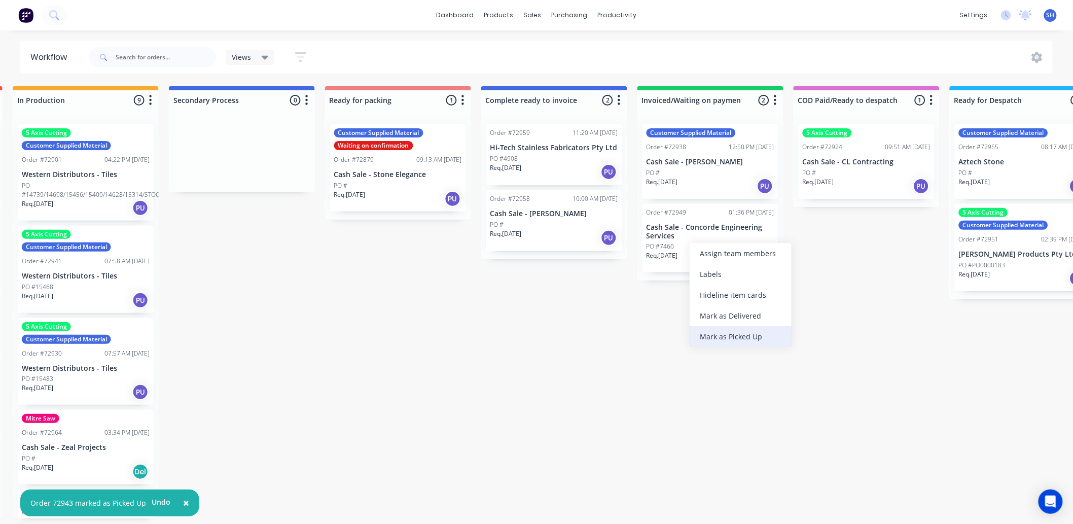
click at [723, 337] on div "Mark as Picked Up" at bounding box center [741, 336] width 102 height 21
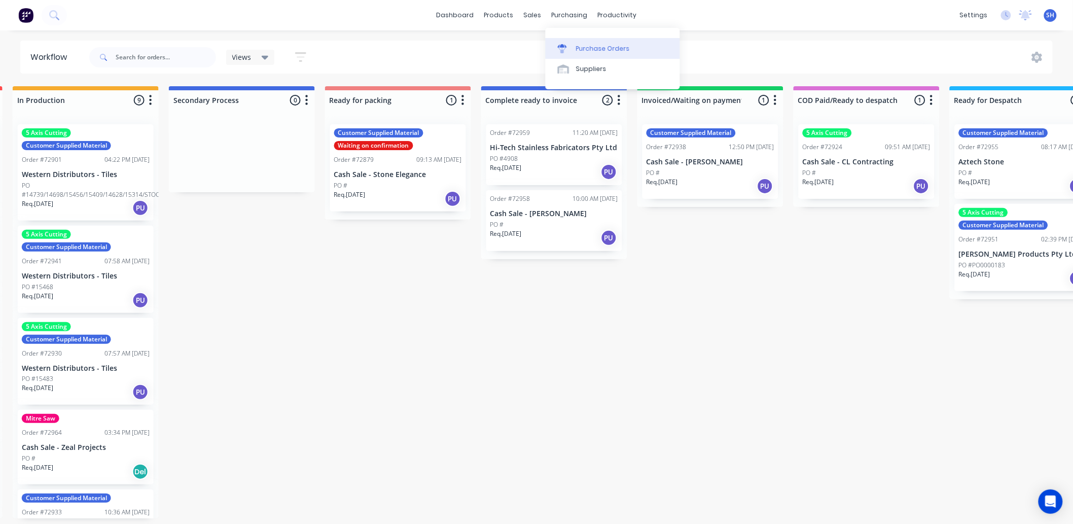
click at [584, 45] on div "Purchase Orders" at bounding box center [603, 48] width 54 height 9
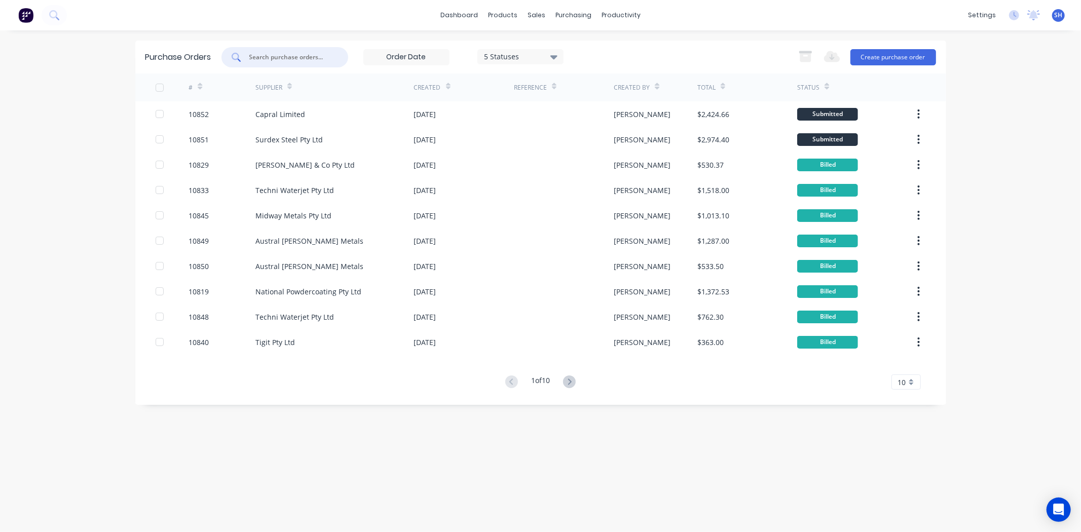
click at [272, 53] on input "text" at bounding box center [290, 57] width 84 height 10
type input "techni"
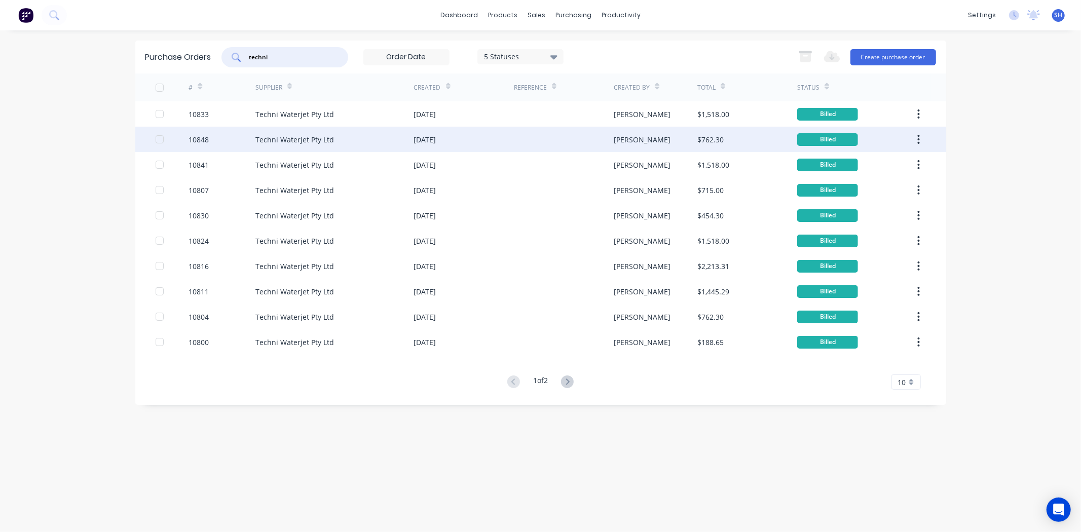
click at [270, 140] on div "Techni Waterjet Pty Ltd" at bounding box center [295, 139] width 79 height 11
